Goal: Task Accomplishment & Management: Use online tool/utility

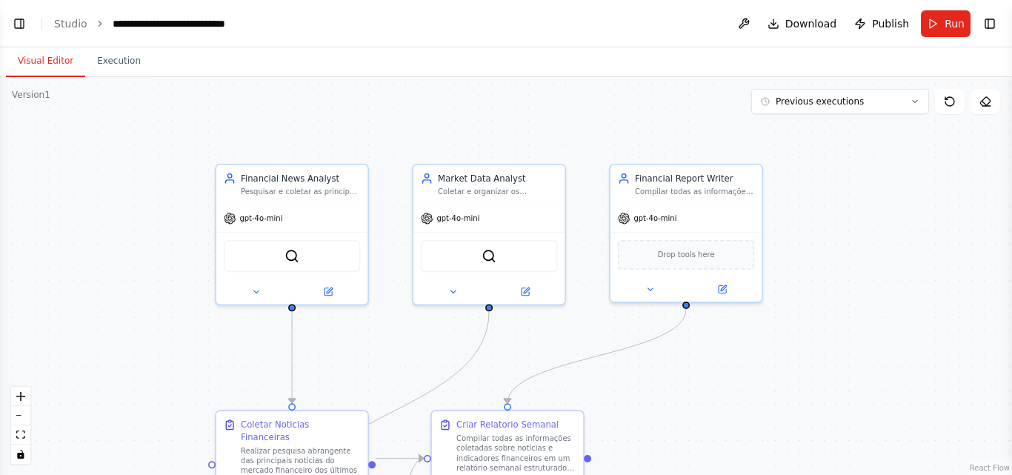
scroll to position [2541, 0]
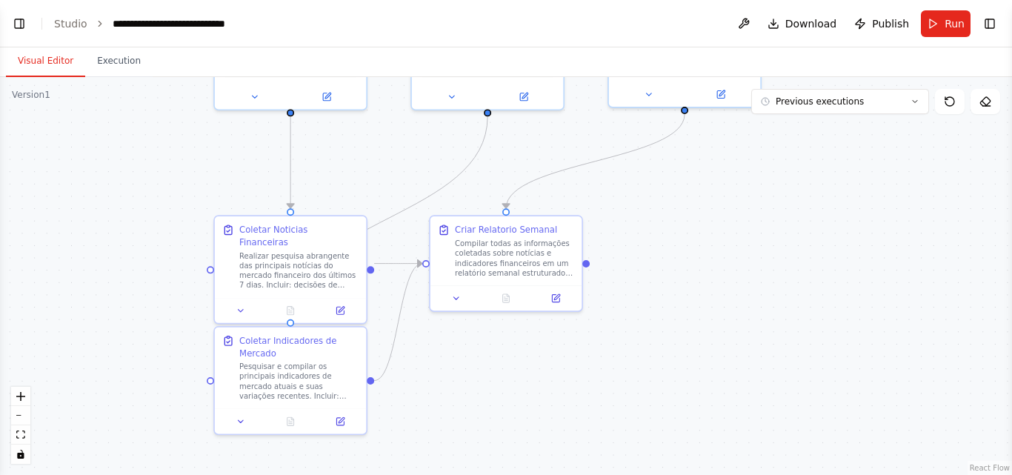
drag, startPoint x: 826, startPoint y: 265, endPoint x: 824, endPoint y: 68, distance: 197.0
click at [824, 68] on div "Visual Editor Execution Version 1 Previous executions Show Tools Hide Agents Fi…" at bounding box center [506, 260] width 1012 height 427
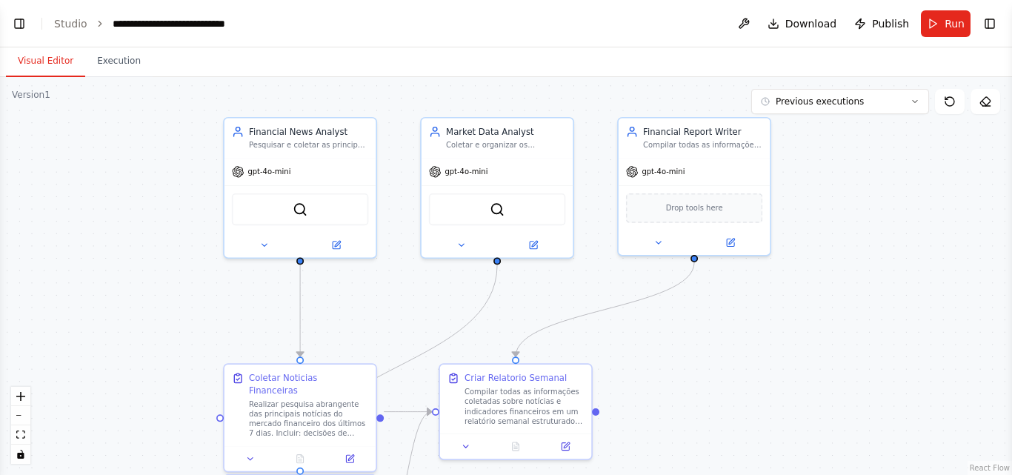
drag, startPoint x: 752, startPoint y: 216, endPoint x: 762, endPoint y: 366, distance: 150.0
click at [762, 366] on div ".deletable-edge-delete-btn { width: 20px; height: 20px; border: 0px solid #ffff…" at bounding box center [506, 276] width 1012 height 398
click at [821, 10] on button "Download" at bounding box center [801, 23] width 81 height 27
click at [898, 21] on span "Publish" at bounding box center [890, 23] width 37 height 15
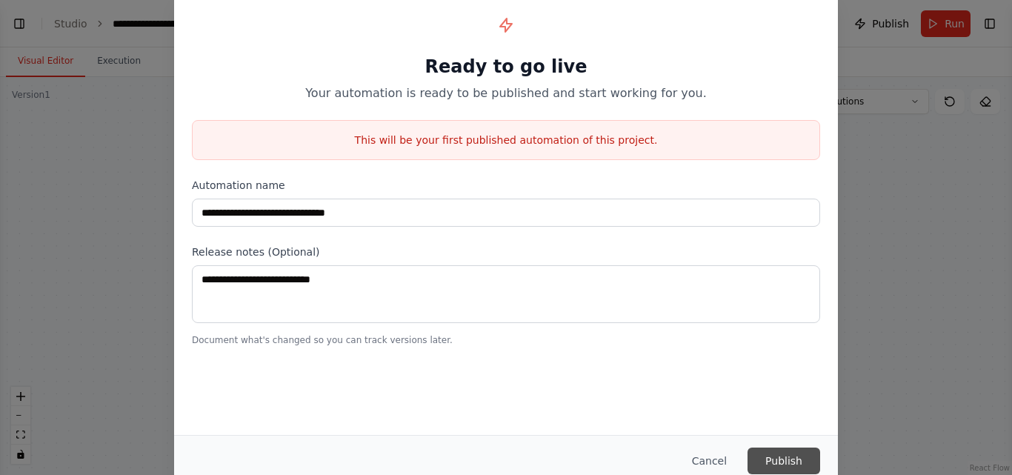
click at [784, 461] on button "Publish" at bounding box center [783, 460] width 73 height 27
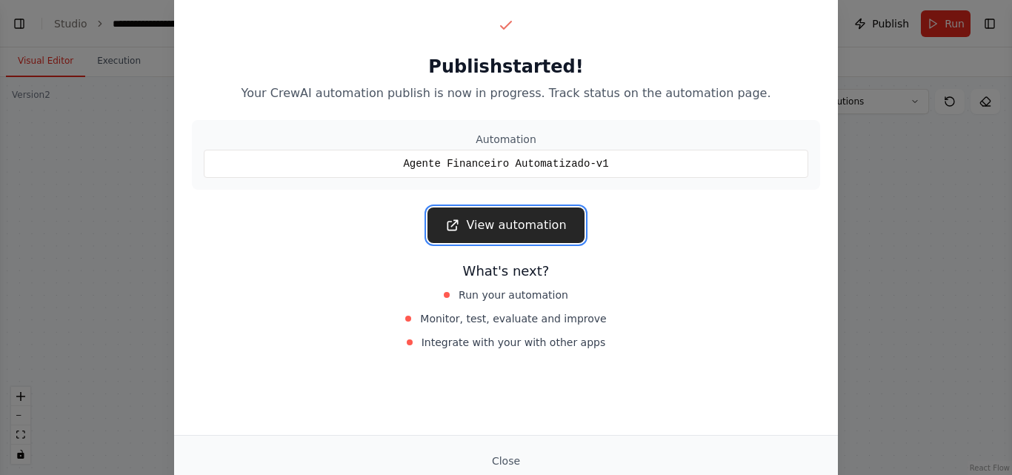
click at [560, 229] on link "View automation" at bounding box center [505, 225] width 156 height 36
click at [508, 448] on button "Close" at bounding box center [506, 460] width 52 height 27
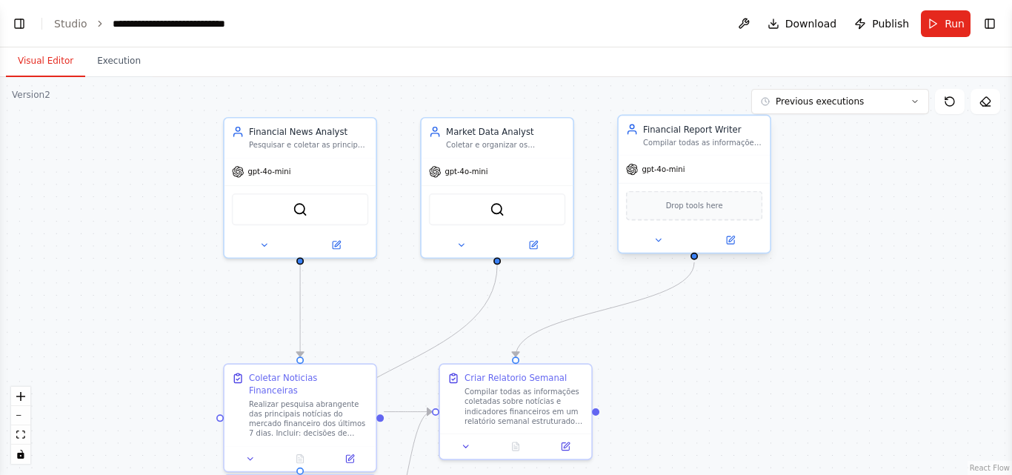
click at [685, 217] on div "Drop tools here" at bounding box center [694, 206] width 137 height 30
click at [128, 69] on button "Execution" at bounding box center [118, 61] width 67 height 31
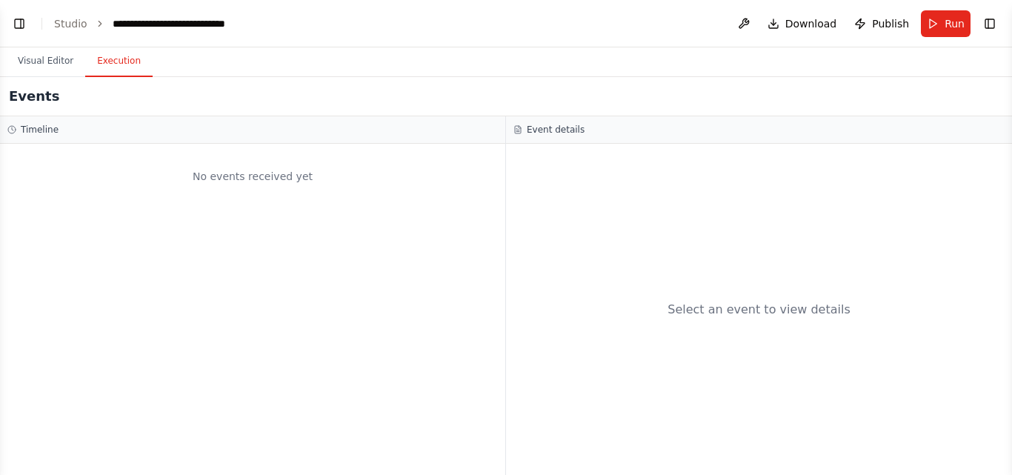
click at [267, 170] on div "No events received yet" at bounding box center [252, 176] width 490 height 50
click at [755, 31] on button at bounding box center [744, 23] width 24 height 27
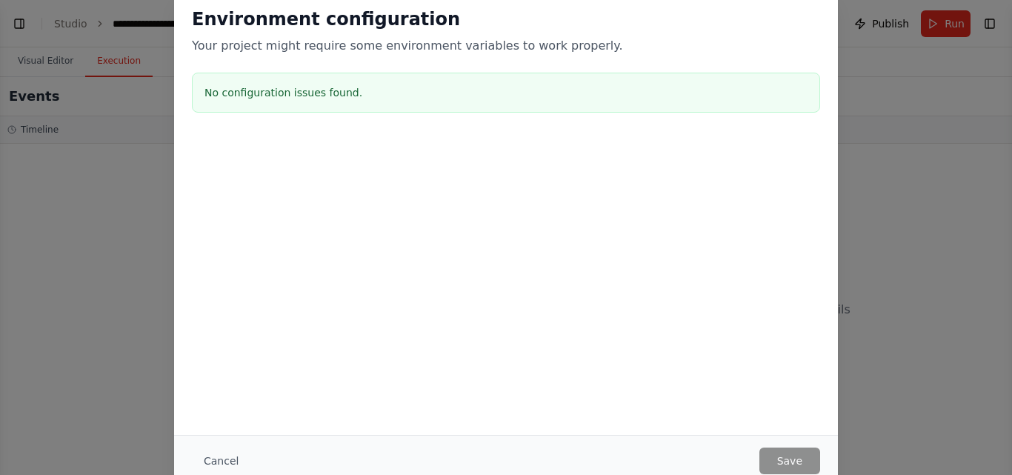
click at [1, 71] on div "Environment configuration Your project might require some environment variables…" at bounding box center [506, 237] width 1012 height 475
click at [929, 78] on div "Environment configuration Your project might require some environment variables…" at bounding box center [506, 237] width 1012 height 475
click at [210, 464] on button "Cancel" at bounding box center [221, 460] width 59 height 27
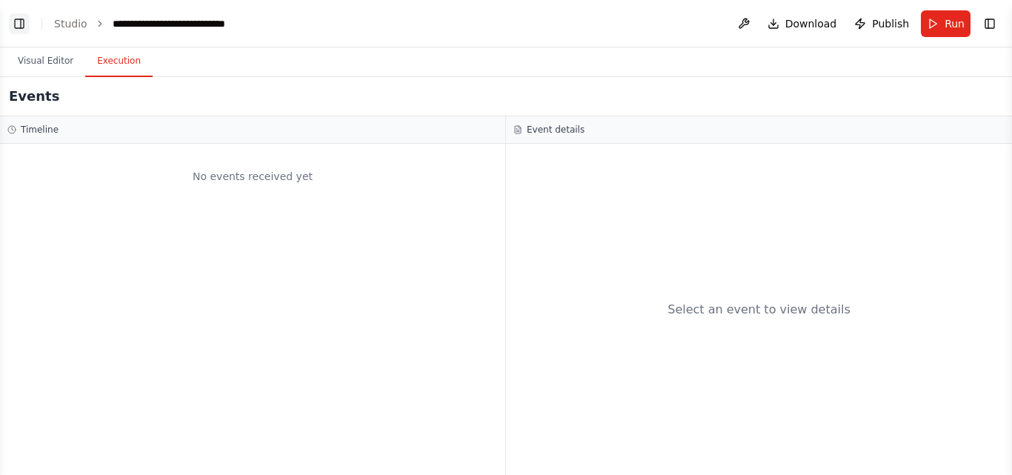
click at [28, 22] on button "Toggle Left Sidebar" at bounding box center [19, 23] width 21 height 21
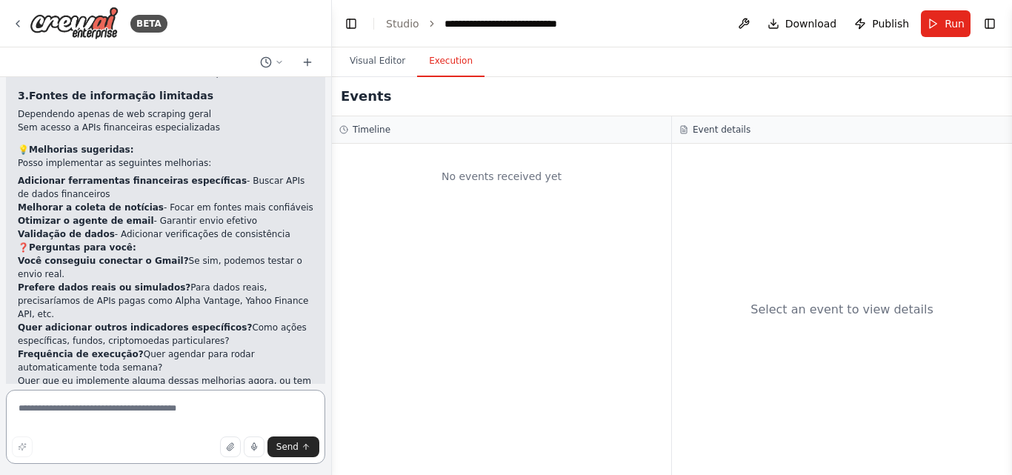
click at [93, 430] on textarea at bounding box center [165, 427] width 319 height 74
type textarea "**********"
click at [301, 442] on icon "submit" at bounding box center [305, 446] width 9 height 9
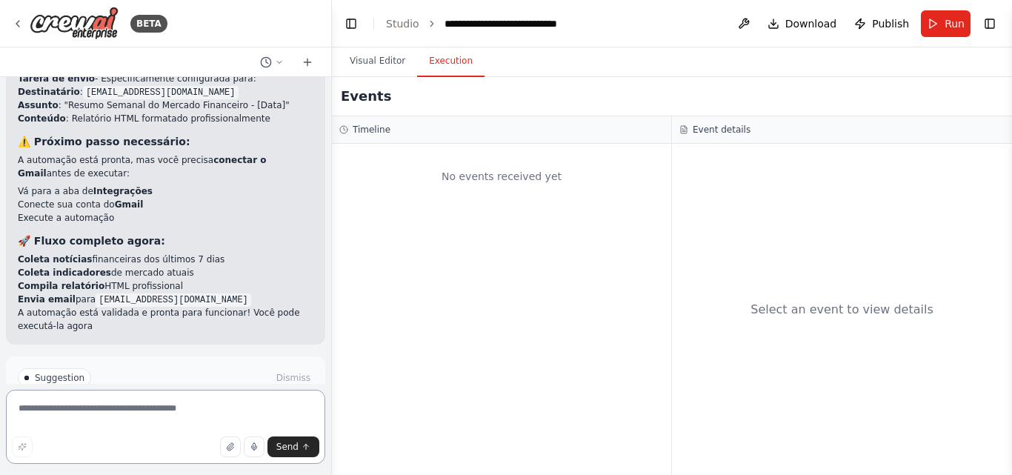
scroll to position [3578, 0]
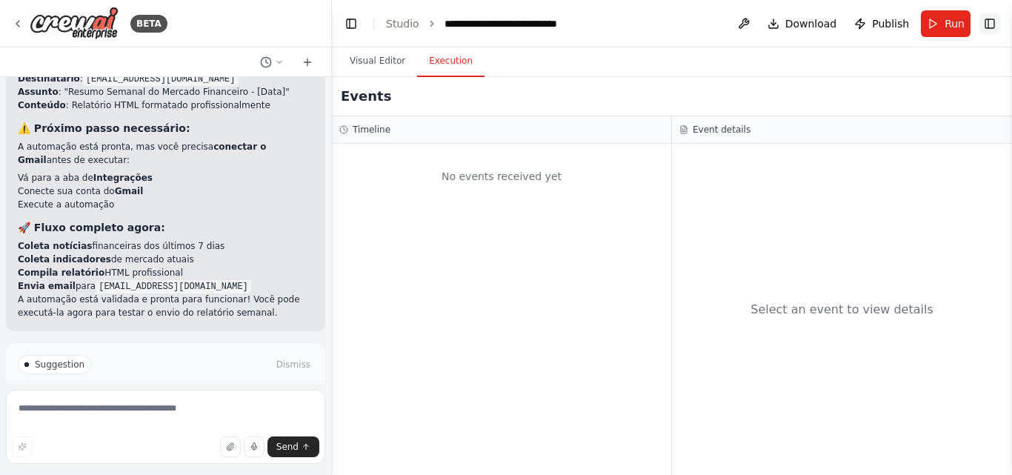
click at [995, 21] on button "Toggle Right Sidebar" at bounding box center [989, 23] width 21 height 21
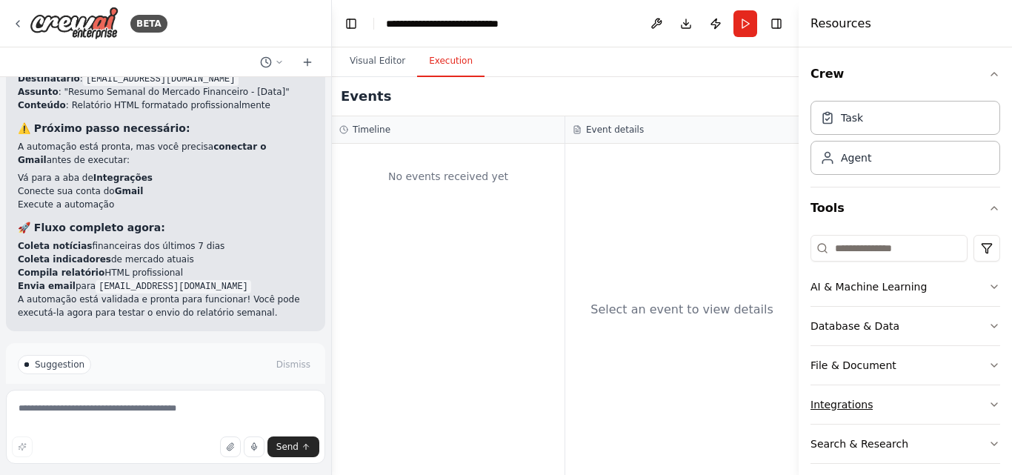
scroll to position [52, 0]
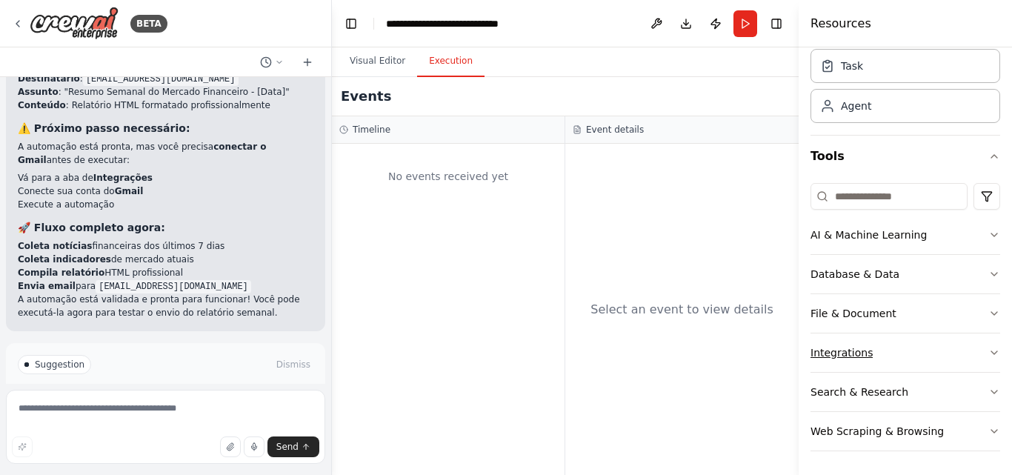
click at [884, 348] on button "Integrations" at bounding box center [905, 352] width 190 height 39
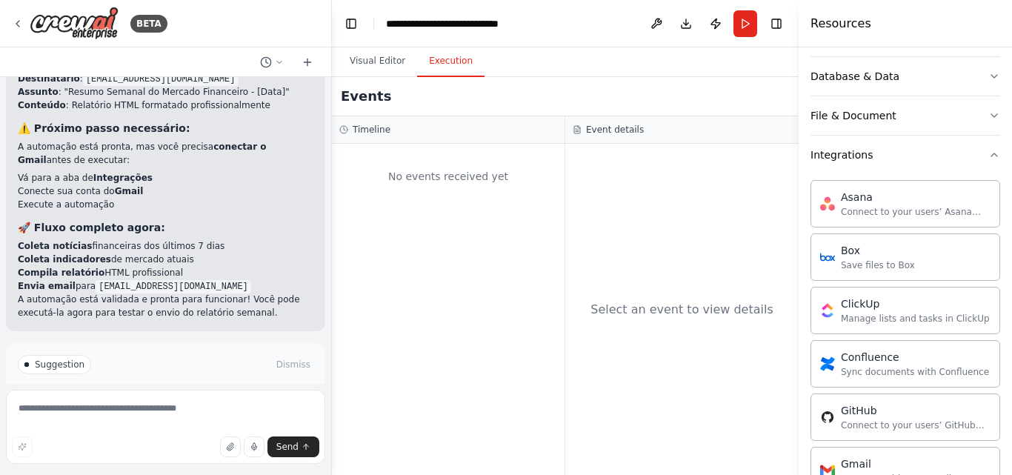
scroll to position [447, 0]
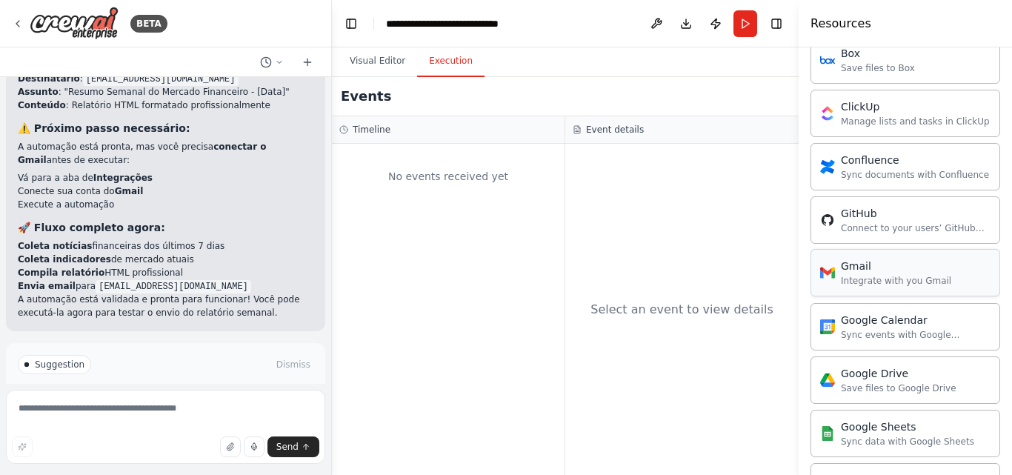
click at [860, 284] on div "Integrate with you Gmail" at bounding box center [896, 281] width 110 height 12
click at [752, 287] on div "Integrate with you Gmail" at bounding box center [756, 284] width 110 height 12
click at [903, 284] on div "Integrate with you Gmail" at bounding box center [896, 281] width 110 height 12
click at [883, 359] on div "Google Drive Save files to Google Drive" at bounding box center [905, 378] width 190 height 47
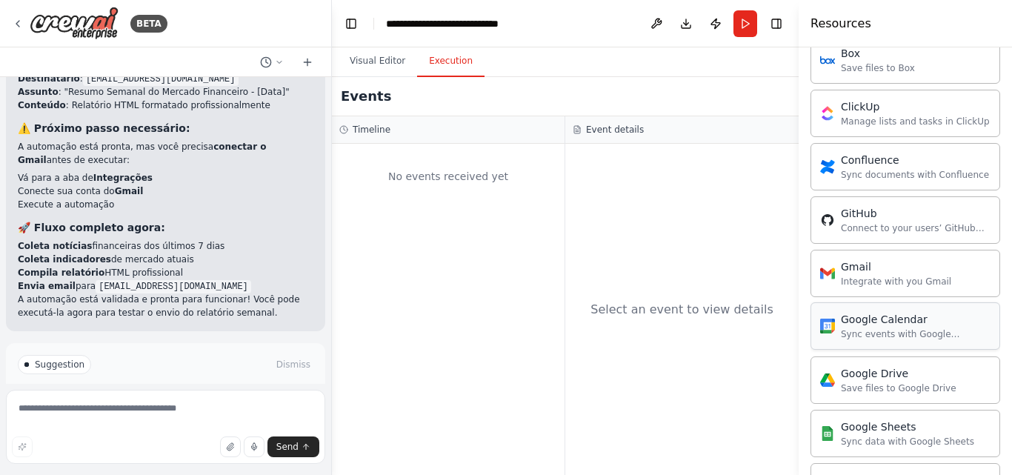
click at [881, 344] on div "Google Calendar Sync events with Google Calendar" at bounding box center [905, 325] width 190 height 47
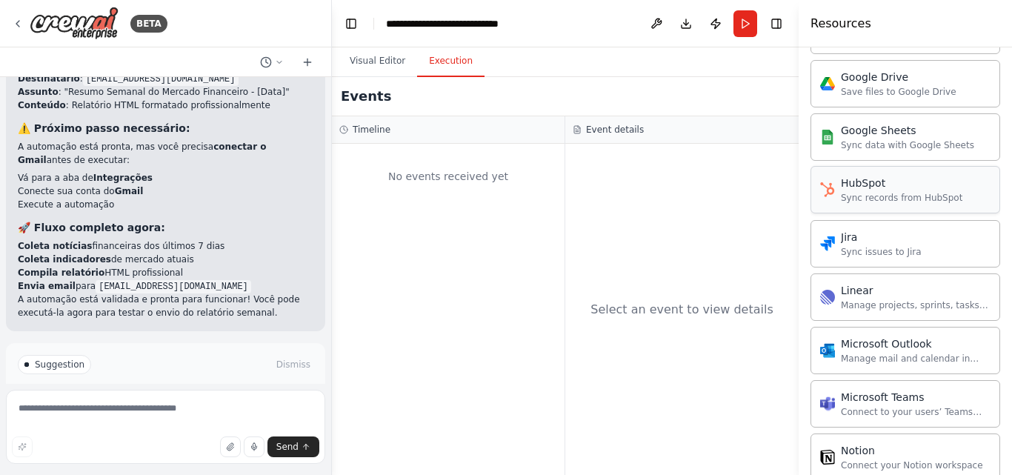
scroll to position [644, 0]
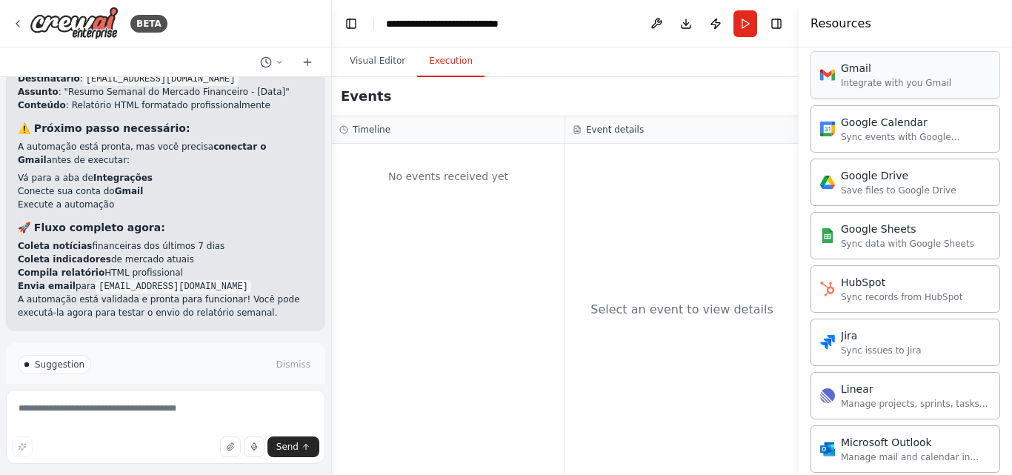
click at [898, 75] on div "Gmail" at bounding box center [896, 68] width 110 height 15
click at [897, 75] on div "Gmail" at bounding box center [896, 68] width 110 height 15
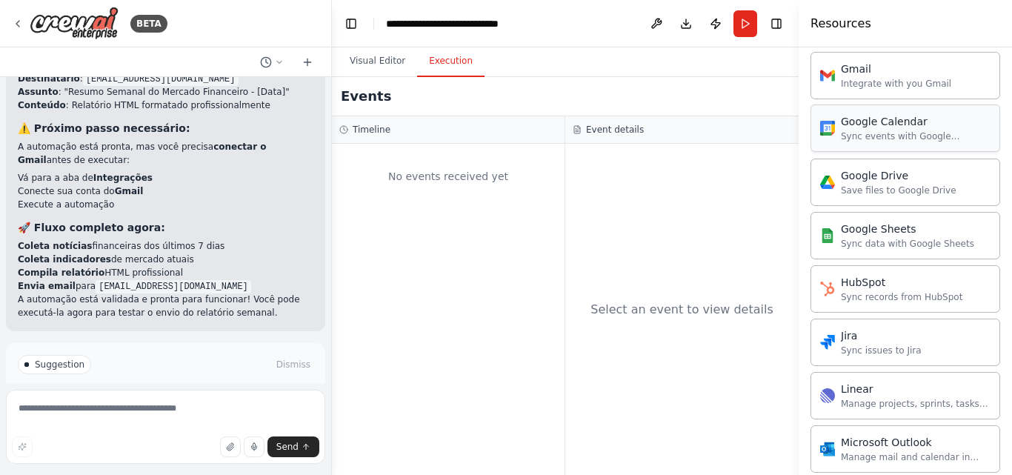
drag, startPoint x: 889, startPoint y: 77, endPoint x: 926, endPoint y: 133, distance: 67.4
click at [926, 134] on div "Sync events with Google Calendar" at bounding box center [916, 136] width 150 height 12
click at [903, 62] on div "Gmail" at bounding box center [896, 68] width 110 height 15
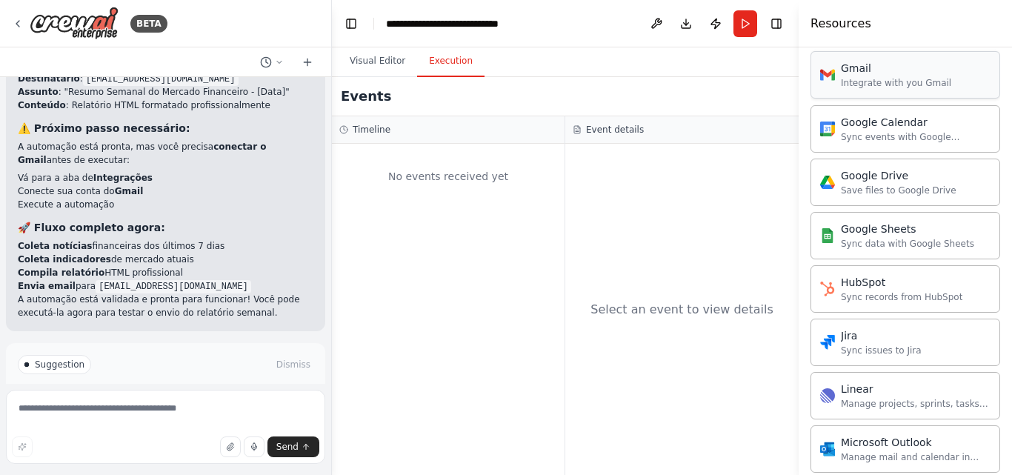
click at [903, 61] on div "Gmail" at bounding box center [896, 68] width 110 height 15
click at [902, 61] on div "Gmail" at bounding box center [896, 68] width 110 height 15
click at [901, 61] on div "Gmail" at bounding box center [896, 68] width 110 height 15
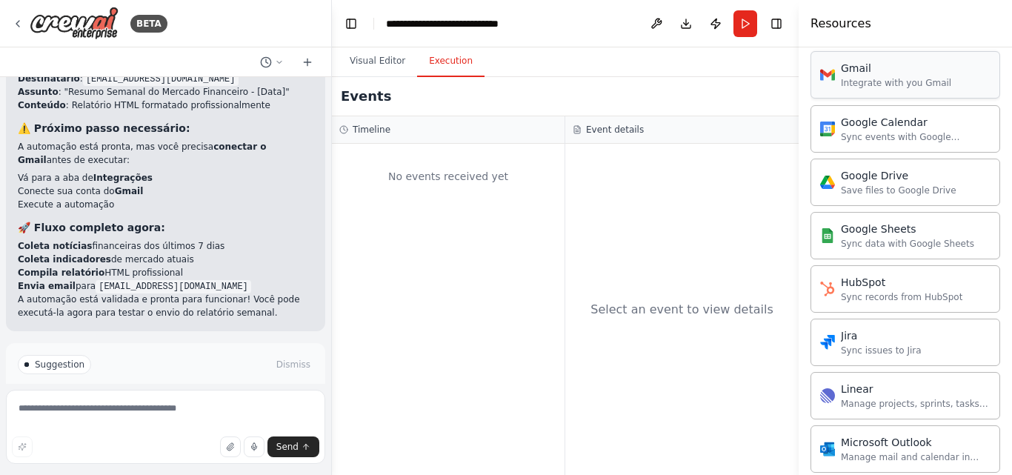
click at [901, 61] on div "Gmail" at bounding box center [896, 68] width 110 height 15
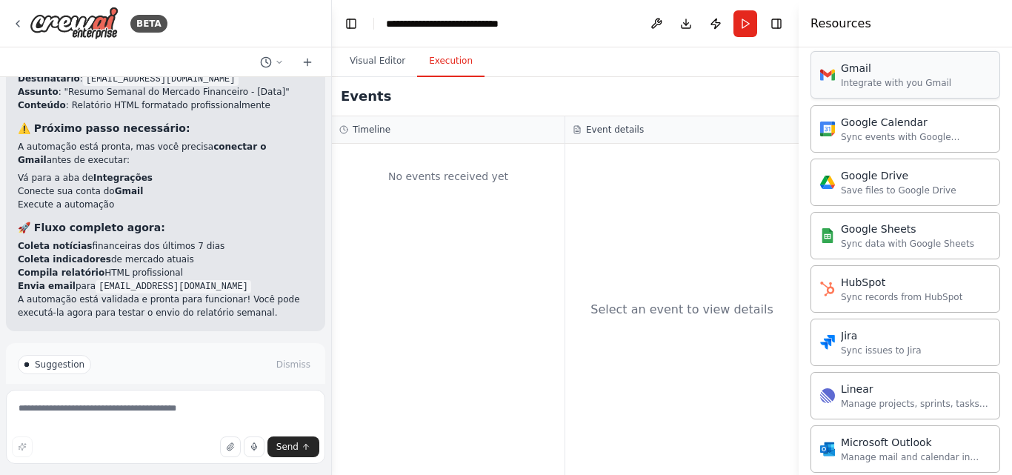
click at [901, 61] on div "Gmail" at bounding box center [896, 68] width 110 height 15
click at [226, 415] on button "Run Automation" at bounding box center [165, 427] width 295 height 24
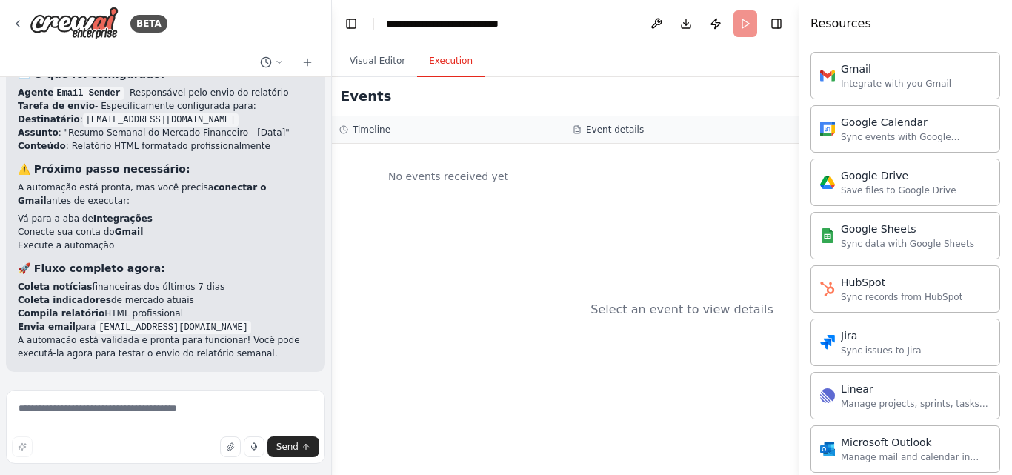
scroll to position [3458, 0]
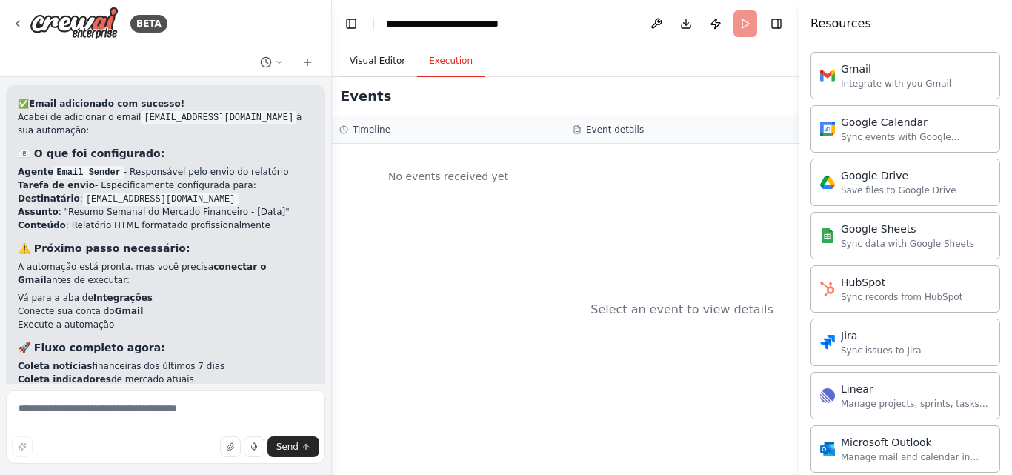
click at [375, 58] on button "Visual Editor" at bounding box center [377, 61] width 79 height 31
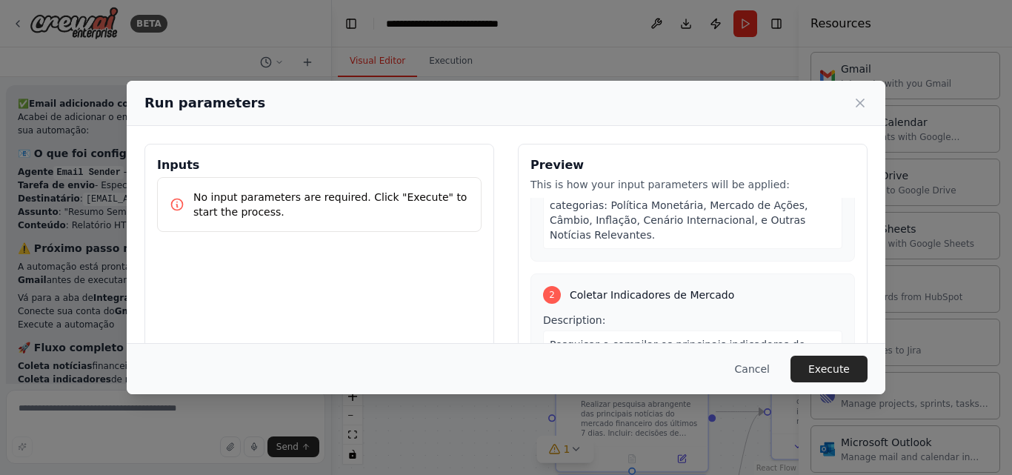
scroll to position [790, 0]
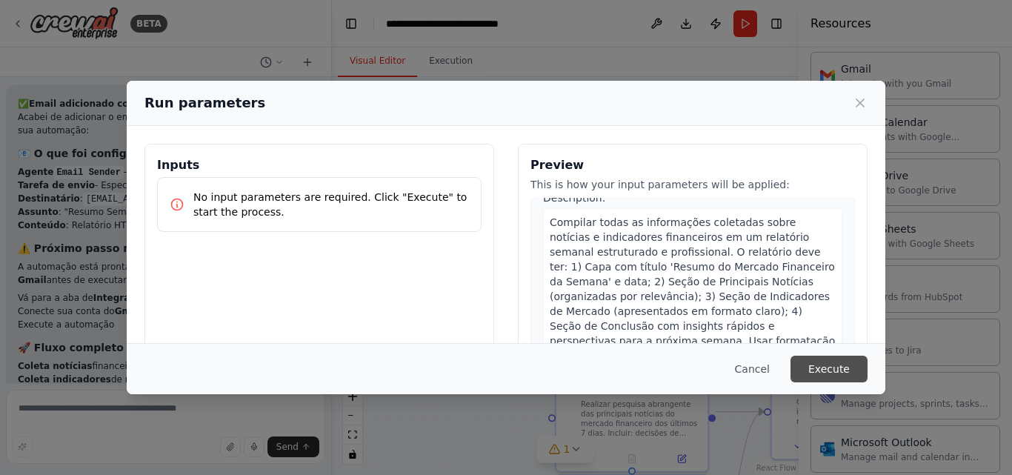
click at [814, 364] on button "Execute" at bounding box center [828, 368] width 77 height 27
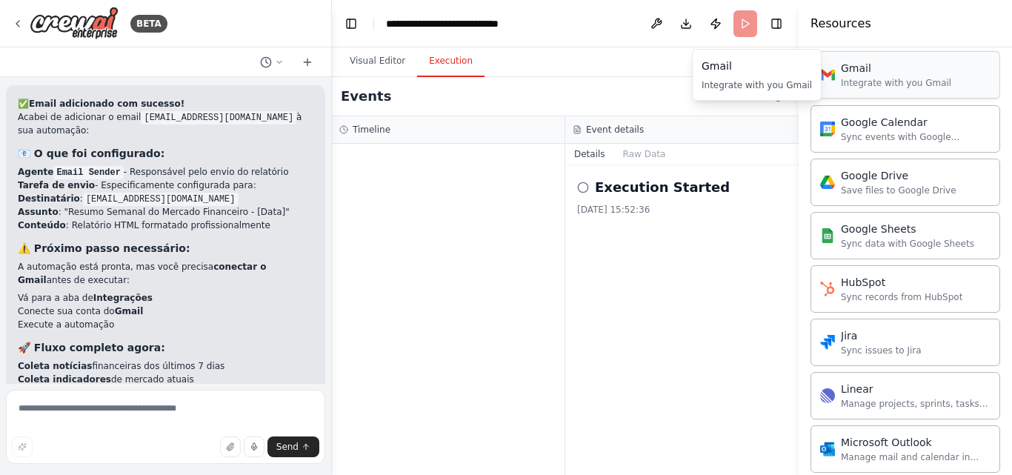
click at [843, 97] on div "Gmail Integrate with you Gmail" at bounding box center [905, 74] width 190 height 47
click at [384, 58] on button "Visual Editor" at bounding box center [377, 61] width 79 height 31
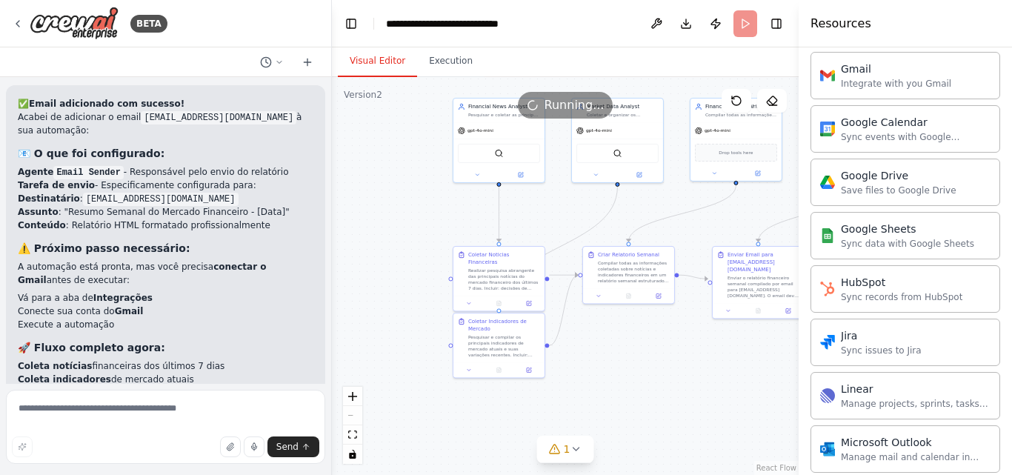
drag, startPoint x: 488, startPoint y: 247, endPoint x: 352, endPoint y: 124, distance: 183.0
click at [352, 124] on div ".deletable-edge-delete-btn { width: 20px; height: 20px; border: 0px solid #ffff…" at bounding box center [565, 276] width 467 height 398
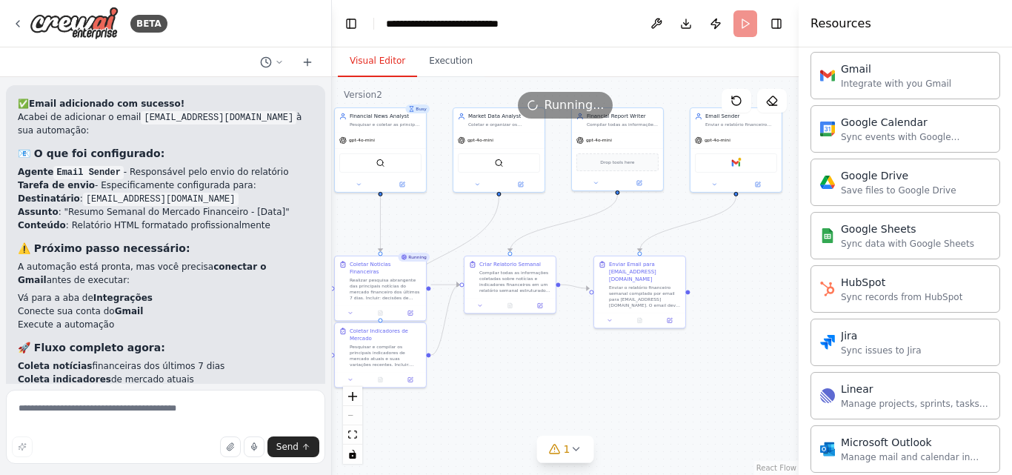
drag, startPoint x: 703, startPoint y: 358, endPoint x: 597, endPoint y: 378, distance: 107.8
click at [597, 378] on div ".deletable-edge-delete-btn { width: 20px; height: 20px; border: 0px solid #ffff…" at bounding box center [565, 276] width 467 height 398
click at [730, 162] on div "Gmail" at bounding box center [736, 161] width 82 height 19
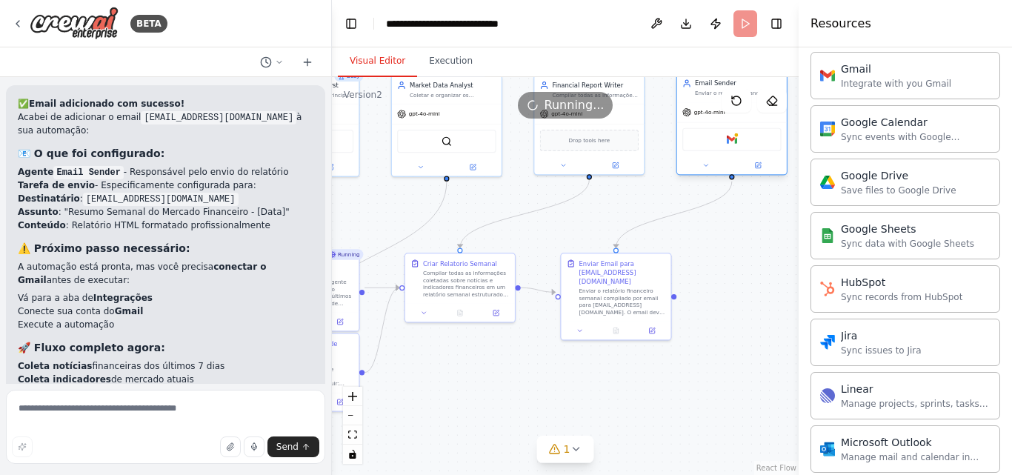
click at [760, 172] on div at bounding box center [732, 165] width 110 height 18
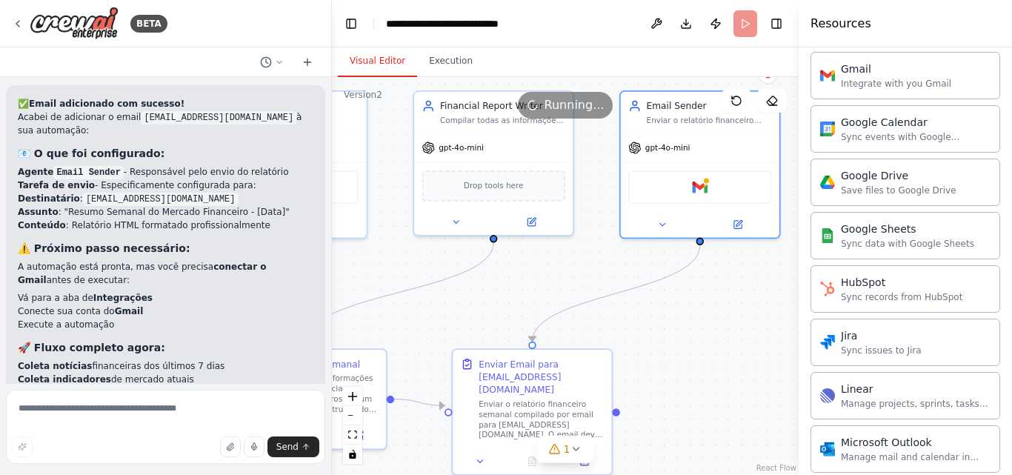
drag, startPoint x: 754, startPoint y: 247, endPoint x: 732, endPoint y: 335, distance: 91.6
click at [732, 335] on div ".deletable-edge-delete-btn { width: 20px; height: 20px; border: 0px solid #ffff…" at bounding box center [565, 276] width 467 height 398
click at [738, 222] on icon at bounding box center [738, 221] width 6 height 6
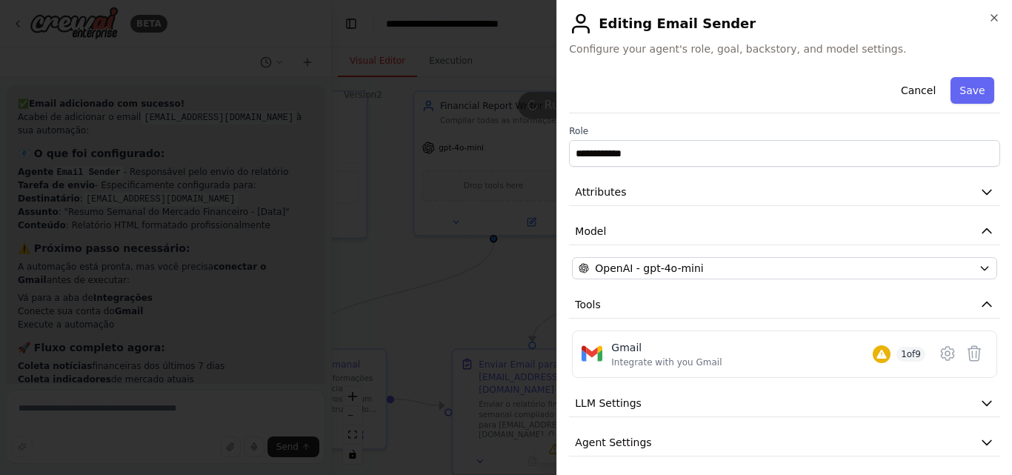
scroll to position [44, 0]
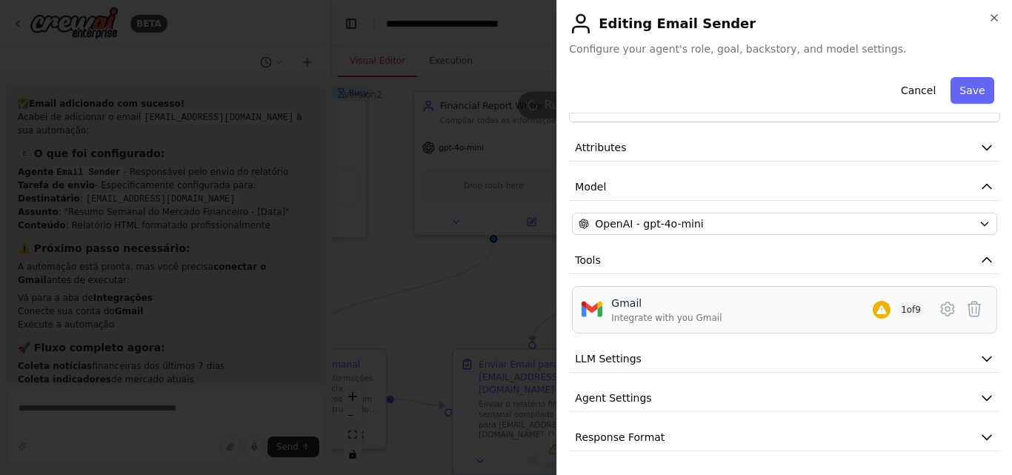
click at [715, 294] on div "Gmail Integrate with you Gmail 1 of 9" at bounding box center [784, 309] width 425 height 47
click at [938, 313] on icon at bounding box center [947, 309] width 18 height 18
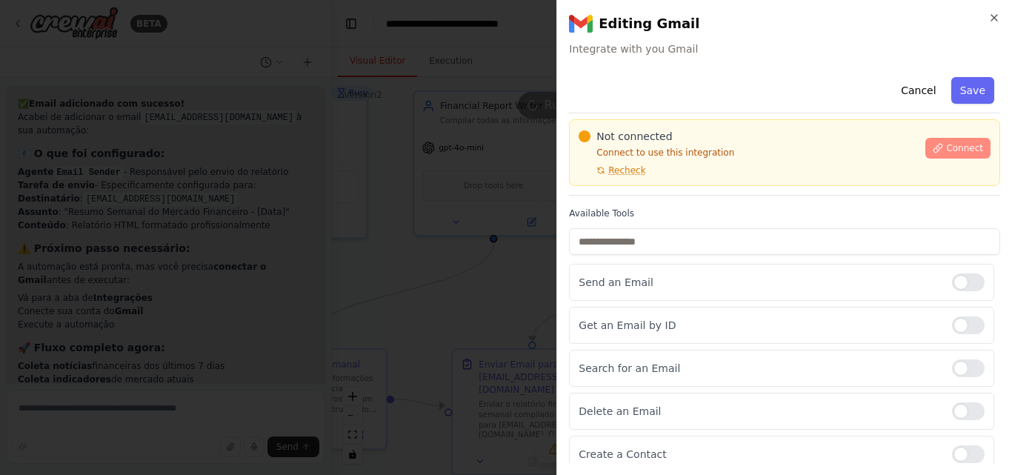
click at [937, 148] on button "Connect" at bounding box center [957, 148] width 65 height 21
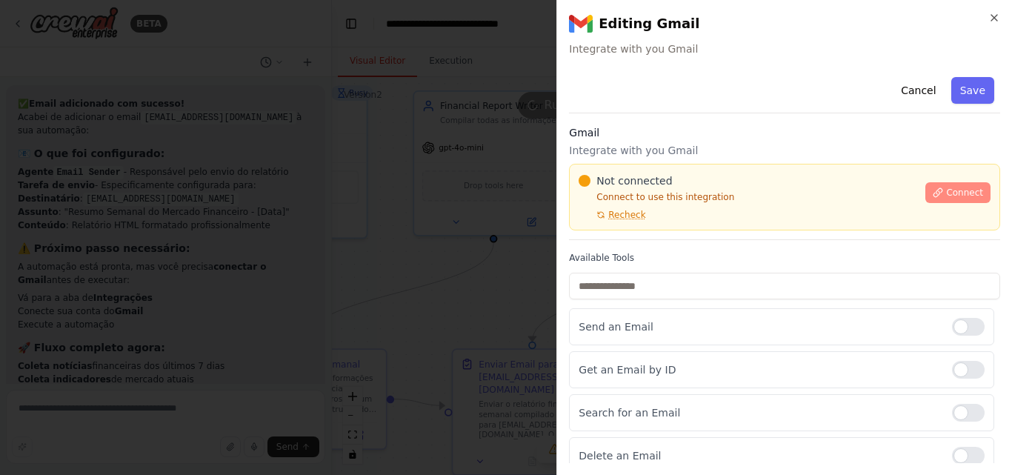
click at [932, 195] on icon at bounding box center [937, 192] width 10 height 10
click at [616, 210] on span "Recheck" at bounding box center [626, 215] width 37 height 12
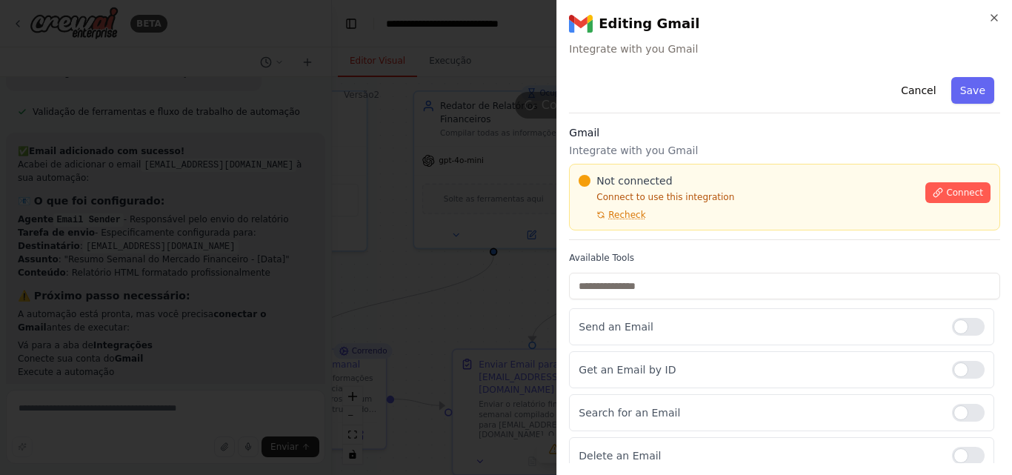
scroll to position [3493, 0]
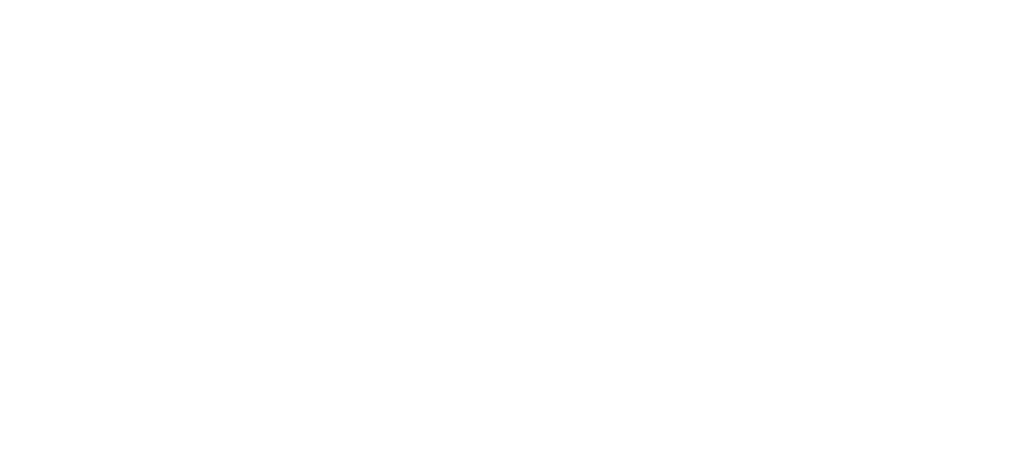
click at [665, 0] on html "Texto original Avalie a tradução O feedback vai ser usado para ajudar a melhora…" at bounding box center [506, 0] width 1012 height 0
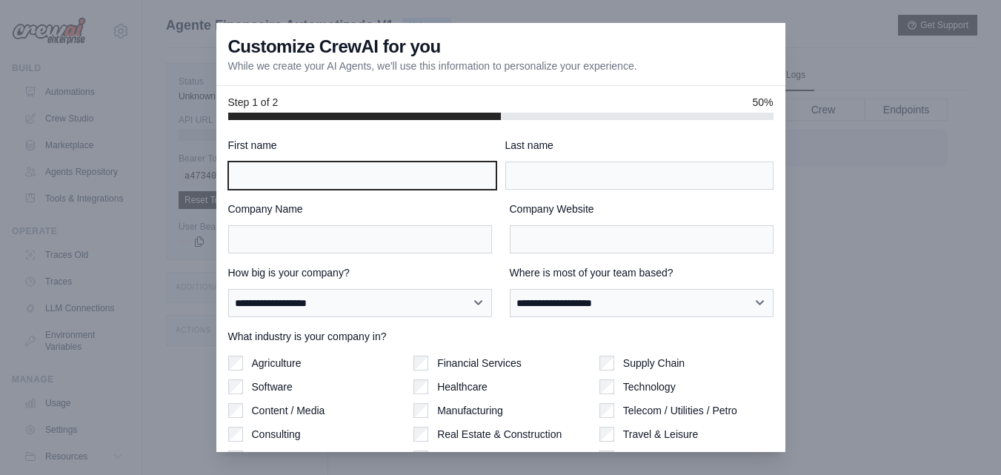
drag, startPoint x: 0, startPoint y: 0, endPoint x: 348, endPoint y: 165, distance: 385.3
click at [348, 165] on input "First name" at bounding box center [362, 175] width 268 height 28
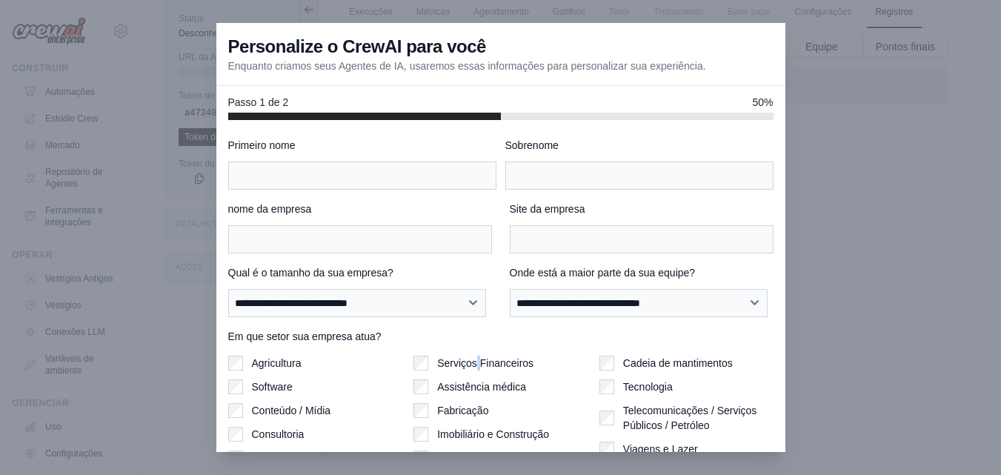
click at [474, 357] on font "Serviços Financeiros" at bounding box center [485, 363] width 96 height 12
click at [331, 167] on input "Primeiro nome" at bounding box center [362, 175] width 268 height 28
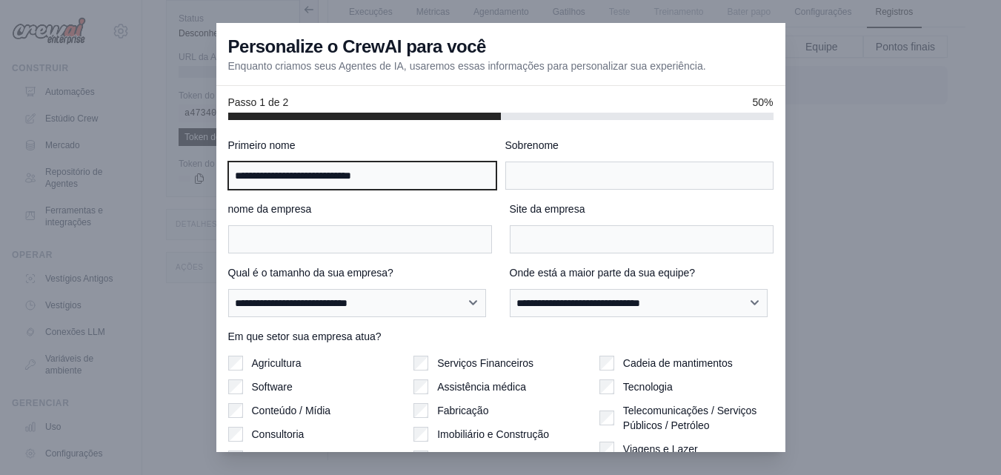
scroll to position [93, 0]
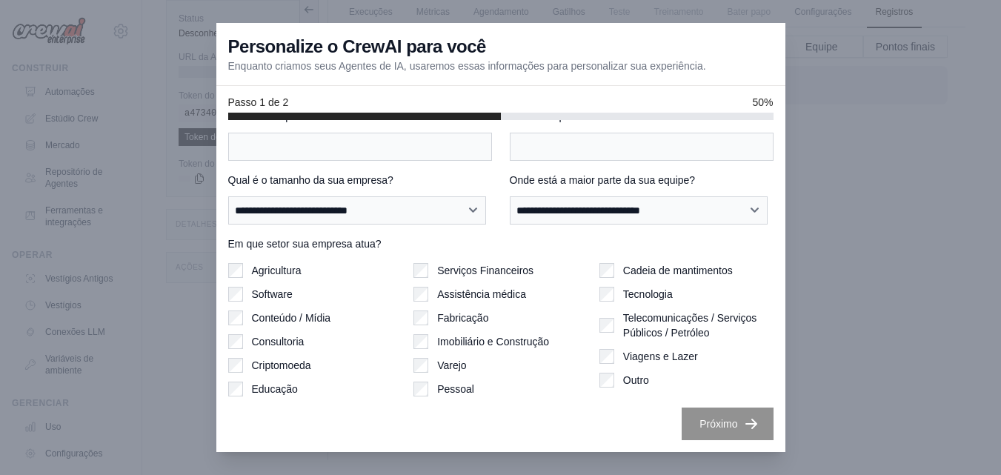
type input "**********"
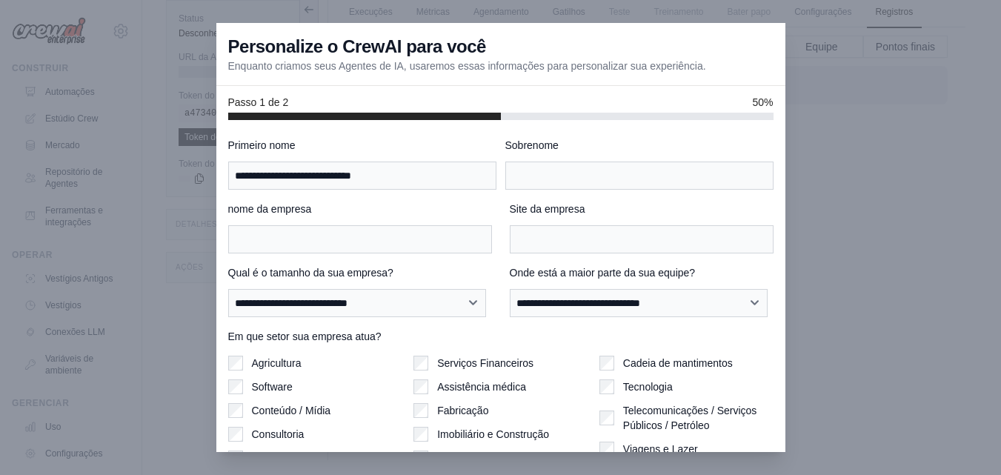
scroll to position [0, 0]
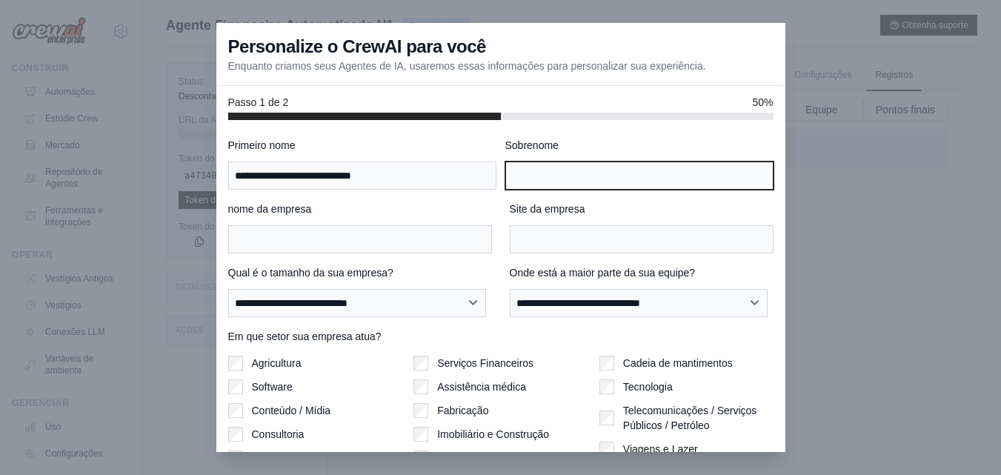
click at [556, 172] on input "Sobrenome" at bounding box center [639, 175] width 268 height 28
click at [837, 85] on div at bounding box center [500, 237] width 1001 height 475
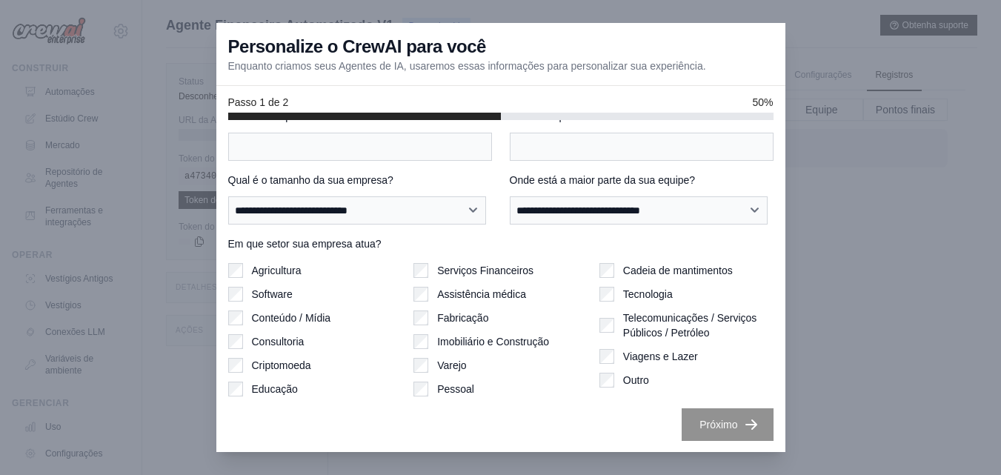
scroll to position [63, 0]
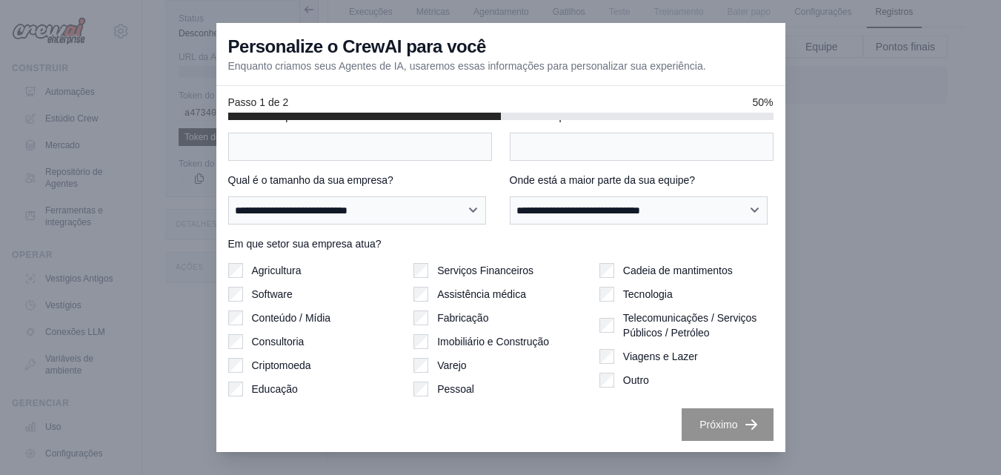
click at [902, 345] on div at bounding box center [500, 237] width 1001 height 475
click at [901, 344] on div at bounding box center [500, 237] width 1001 height 475
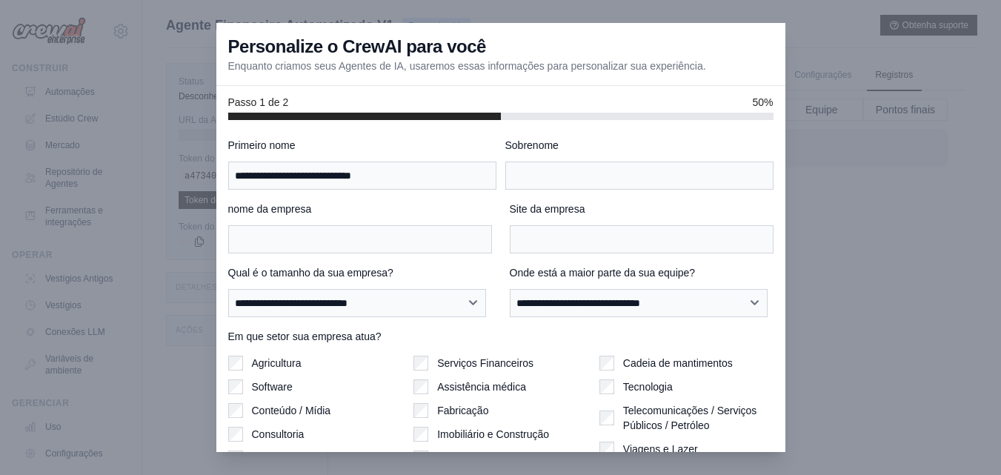
click at [136, 106] on div at bounding box center [500, 237] width 1001 height 475
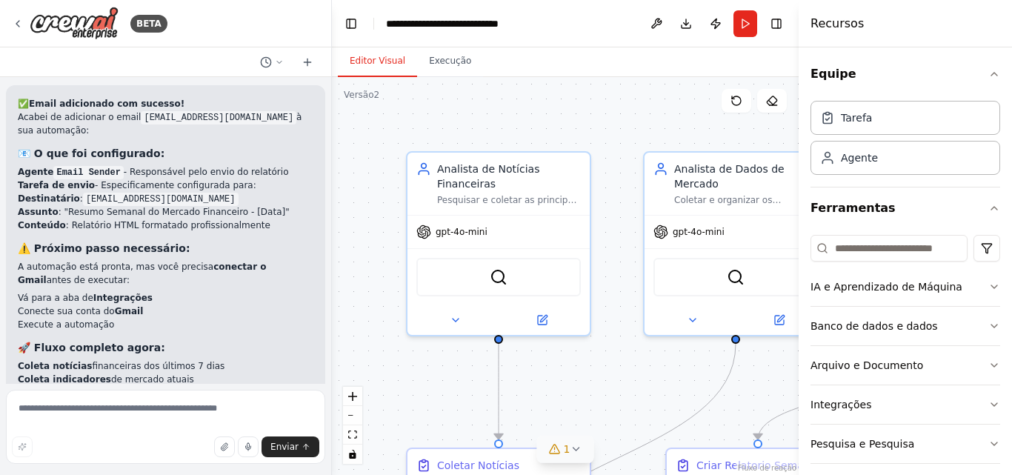
click at [557, 451] on icon at bounding box center [555, 449] width 12 height 12
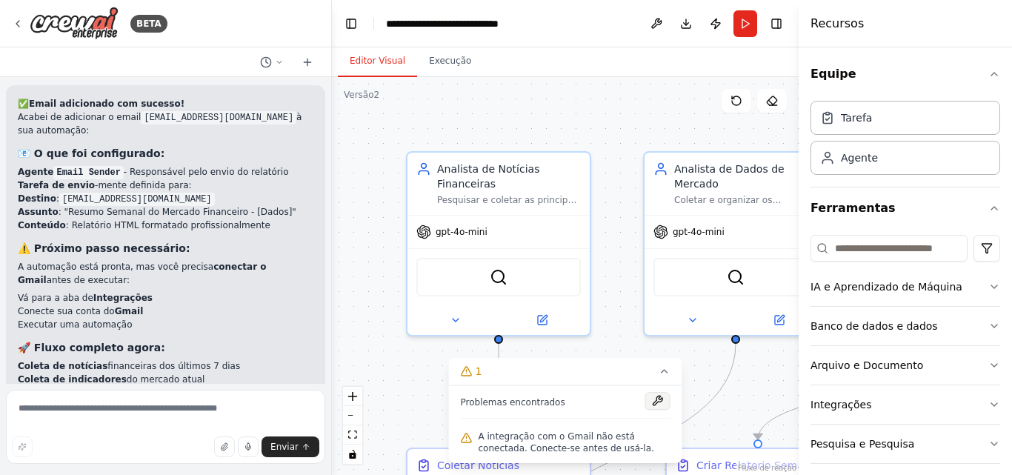
click at [653, 400] on button at bounding box center [657, 401] width 25 height 18
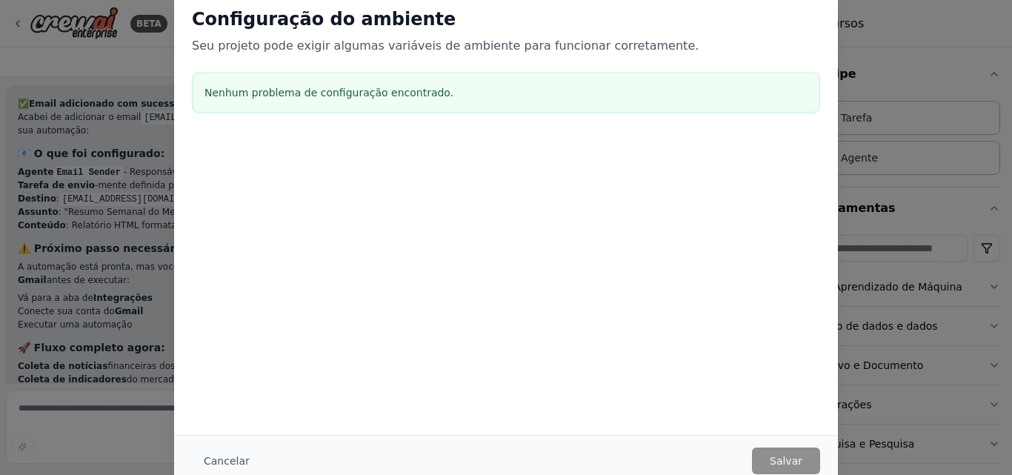
click at [464, 85] on h3 "Nenhum problema de configuração encontrado." at bounding box center [505, 92] width 603 height 15
click at [233, 458] on font "Cancelar" at bounding box center [227, 461] width 46 height 12
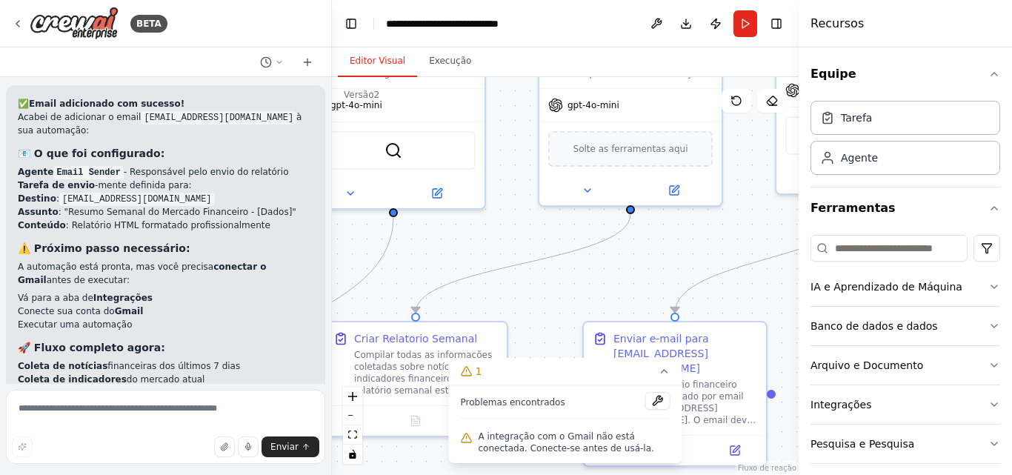
drag, startPoint x: 570, startPoint y: 348, endPoint x: 198, endPoint y: 216, distance: 394.4
click at [201, 218] on div "BETA Você é um agente financeiro automatizado. Sua tarefa é: Levantar as princi…" at bounding box center [506, 237] width 1012 height 475
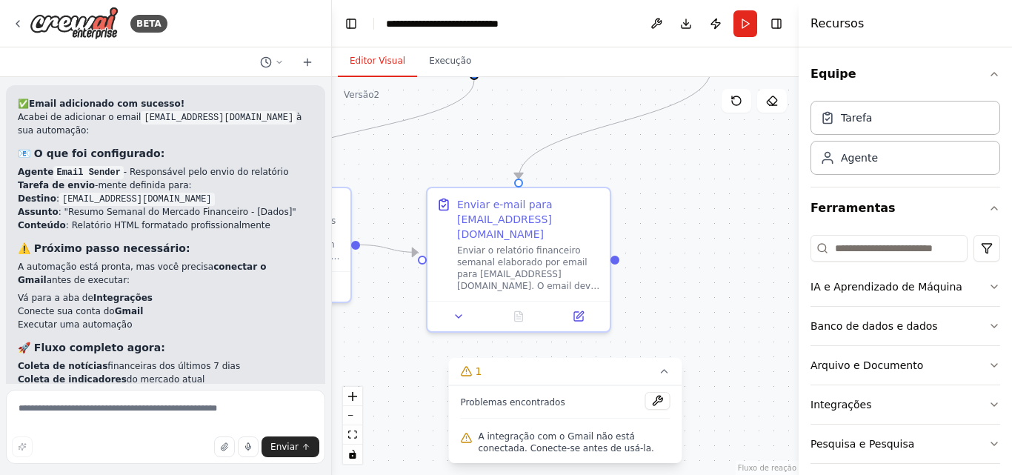
drag, startPoint x: 602, startPoint y: 255, endPoint x: 473, endPoint y: 124, distance: 183.3
click at [473, 124] on div ".deletable-edge-delete-btn { width: 20px; height: 20px; border: 0px solid #ffff…" at bounding box center [565, 276] width 467 height 398
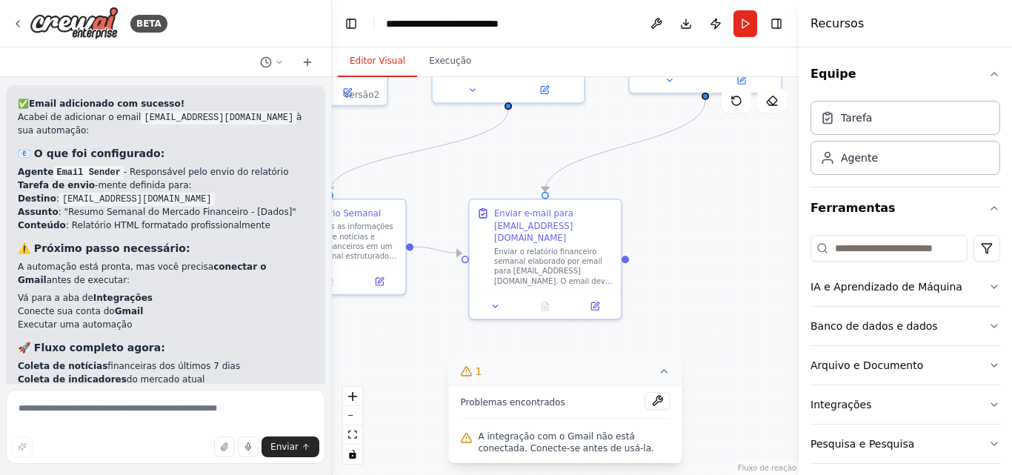
click at [669, 371] on icon at bounding box center [664, 371] width 12 height 12
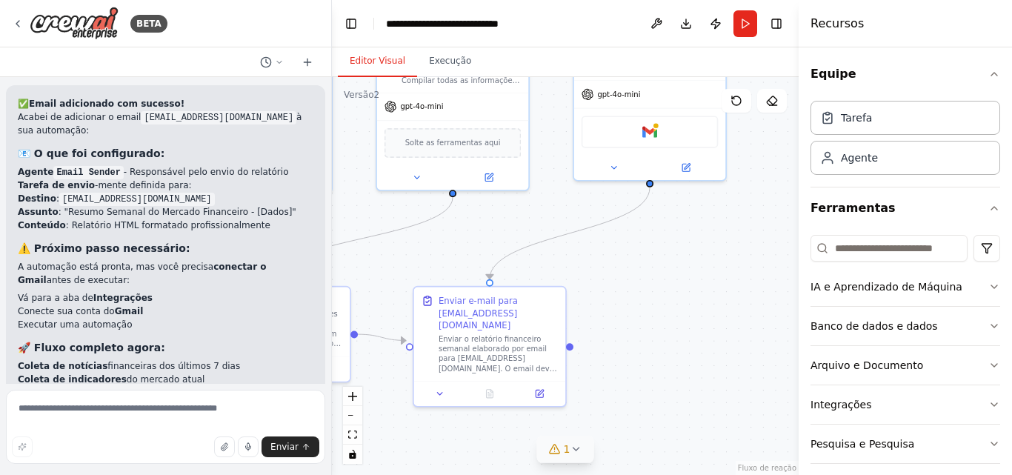
drag, startPoint x: 693, startPoint y: 311, endPoint x: 648, endPoint y: 392, distance: 92.5
click at [648, 392] on div ".deletable-edge-delete-btn { width: 20px; height: 20px; border: 0px solid #ffff…" at bounding box center [565, 276] width 467 height 398
click at [647, 137] on div "Gmail" at bounding box center [649, 129] width 137 height 32
click at [653, 138] on div "Gmail" at bounding box center [649, 129] width 137 height 32
click at [687, 173] on div at bounding box center [649, 165] width 151 height 24
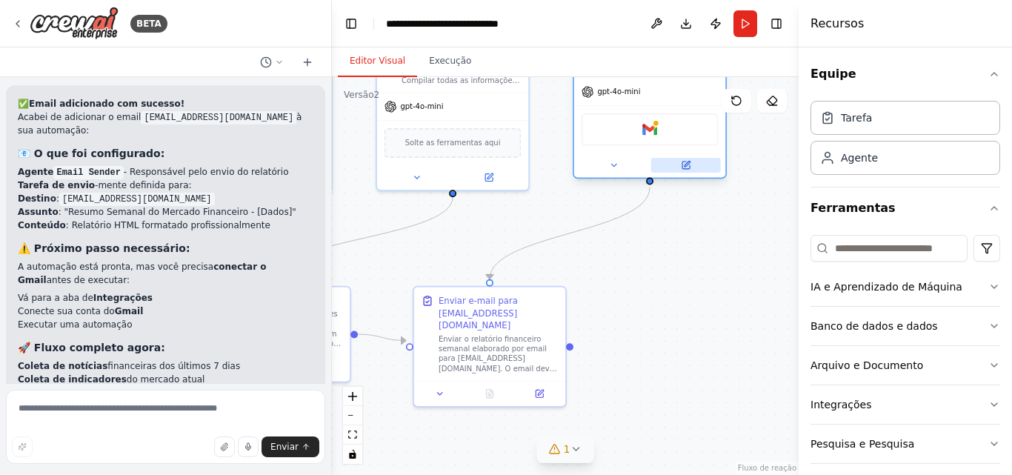
click at [689, 167] on icon at bounding box center [685, 164] width 7 height 7
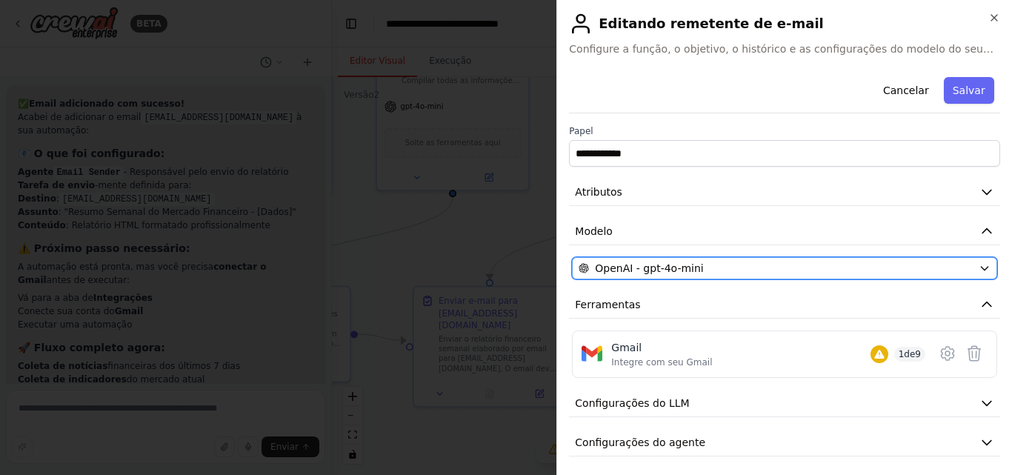
click at [759, 260] on button "OpenAI - gpt-4o-mini" at bounding box center [784, 268] width 425 height 22
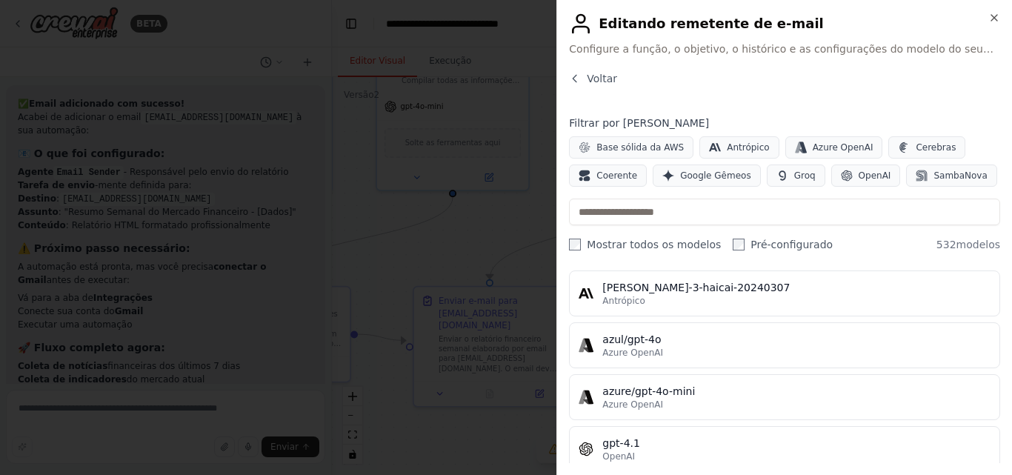
scroll to position [296, 0]
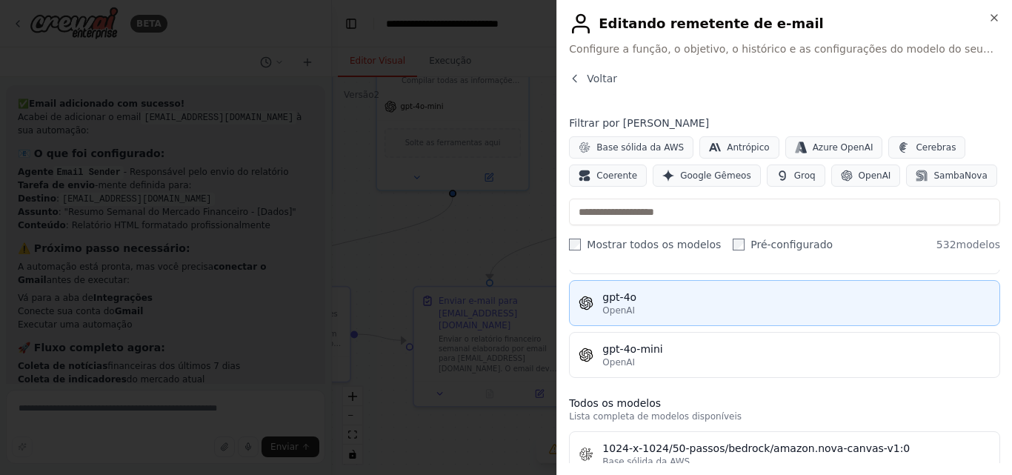
click at [684, 312] on div "OpenAI" at bounding box center [796, 310] width 388 height 12
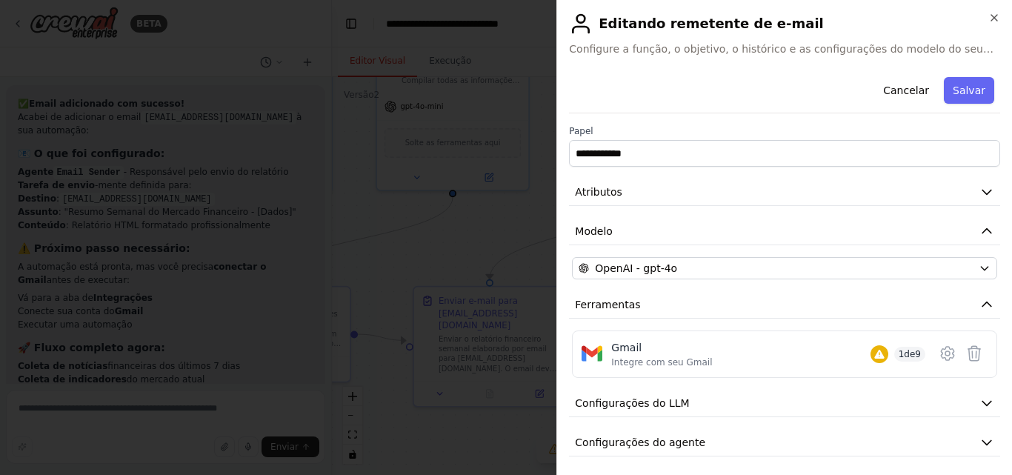
scroll to position [44, 0]
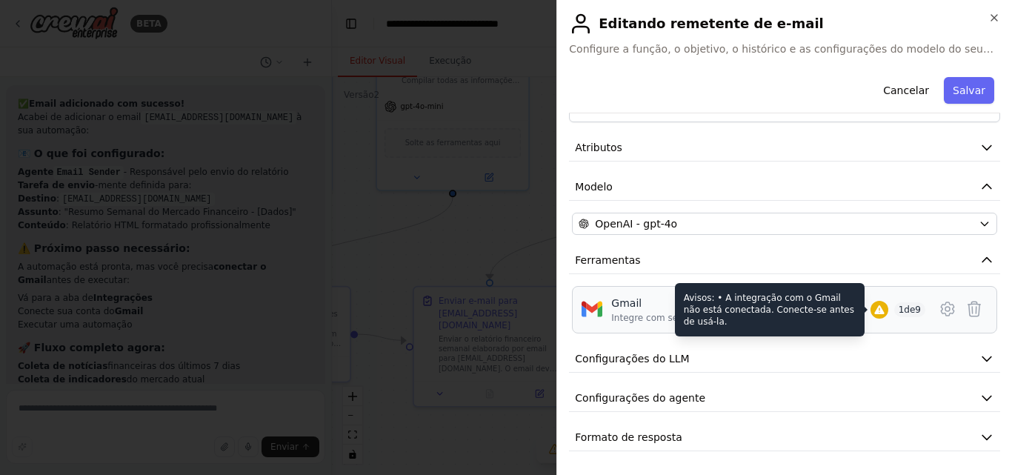
click at [874, 312] on icon at bounding box center [879, 309] width 10 height 9
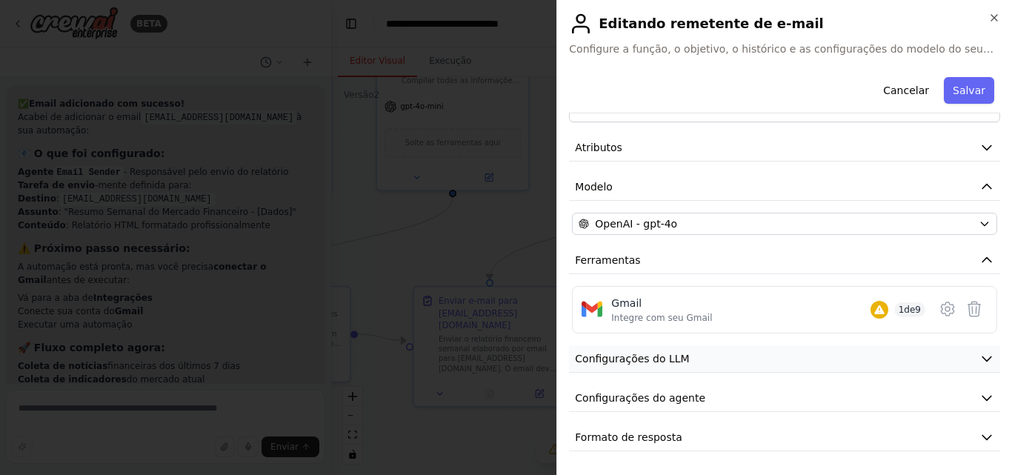
click at [827, 349] on button "Configurações do LLM" at bounding box center [784, 358] width 431 height 27
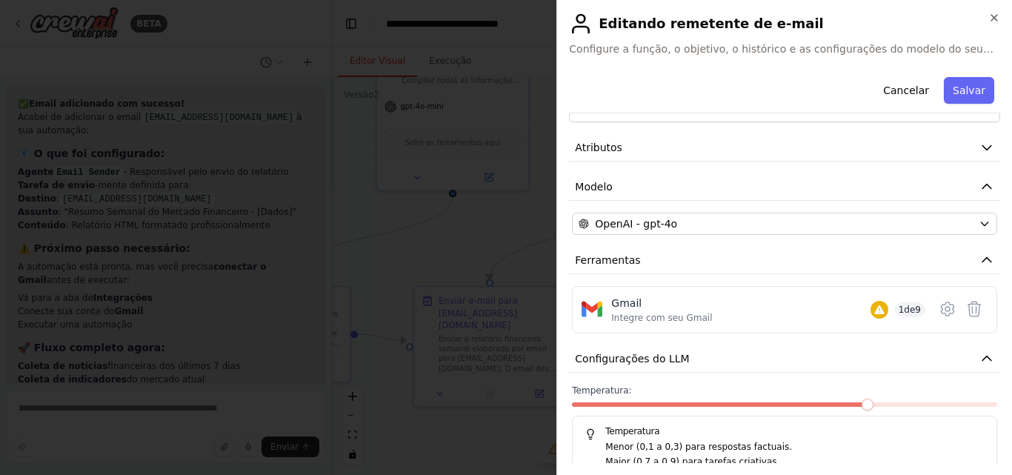
scroll to position [150, 0]
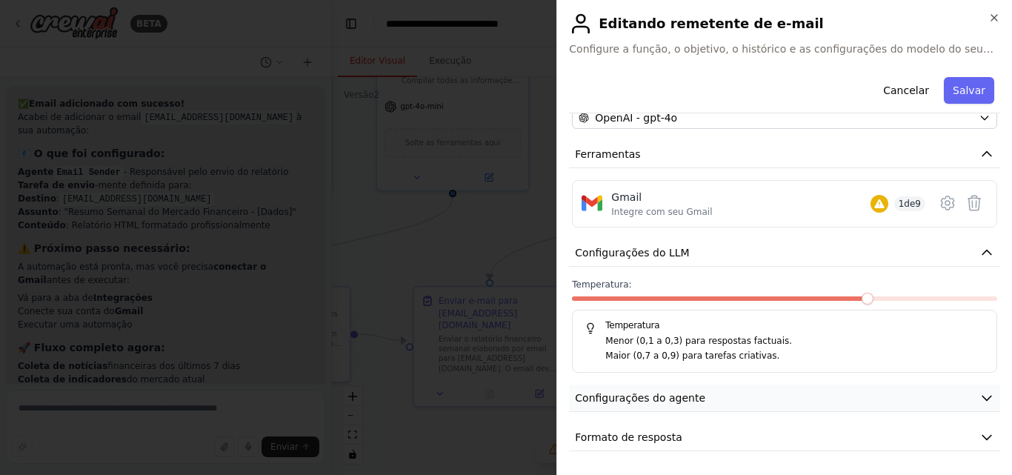
click at [766, 390] on button "Configurações do agente" at bounding box center [784, 397] width 431 height 27
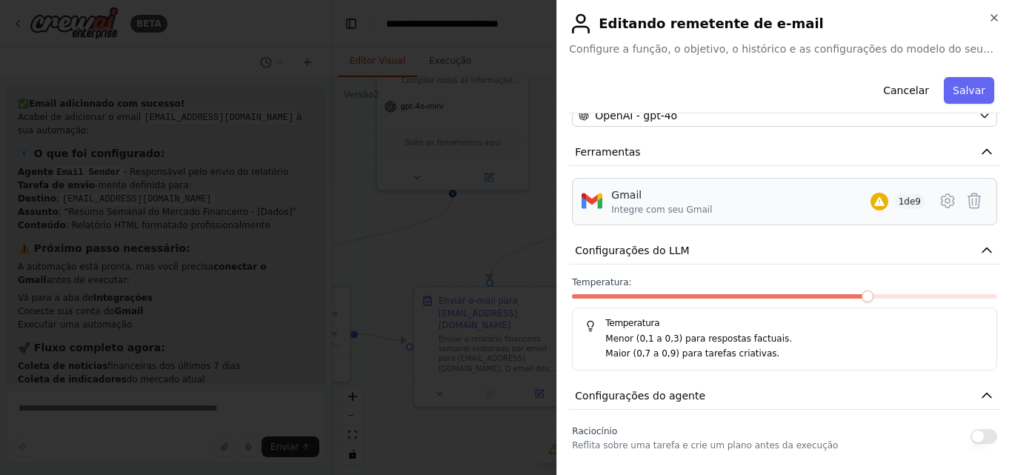
scroll to position [0, 0]
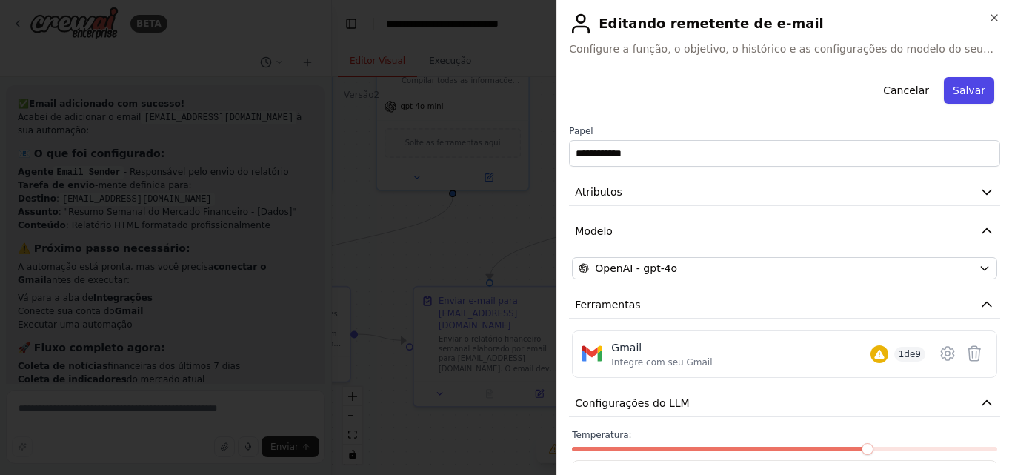
click at [943, 98] on button "Salvar" at bounding box center [968, 90] width 50 height 27
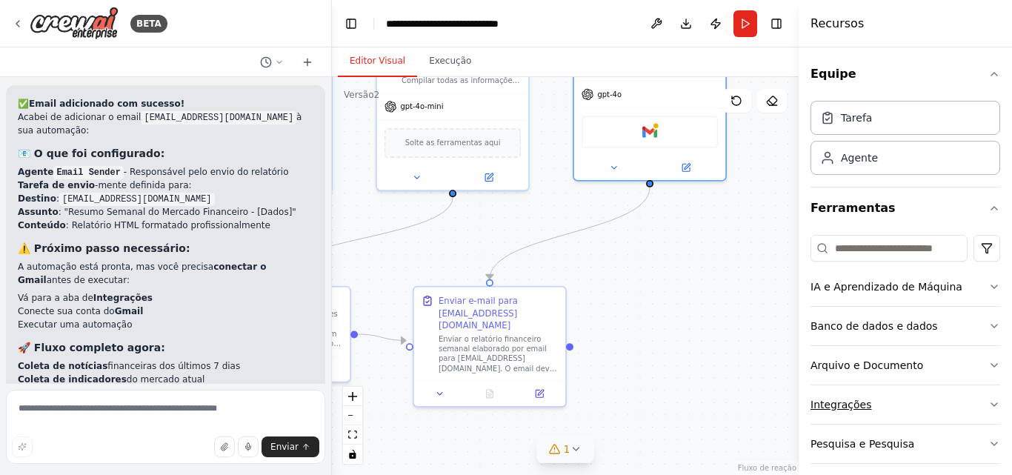
click at [864, 407] on font "Integrações" at bounding box center [840, 404] width 61 height 12
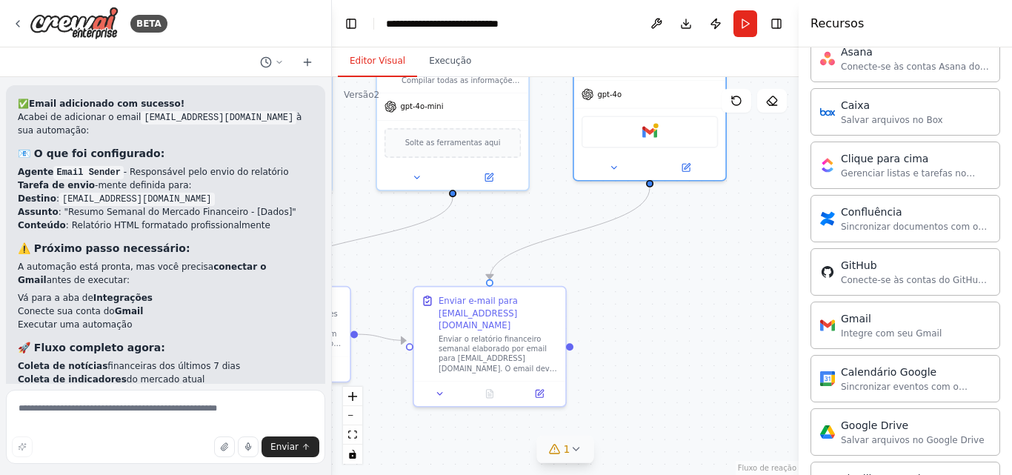
scroll to position [494, 0]
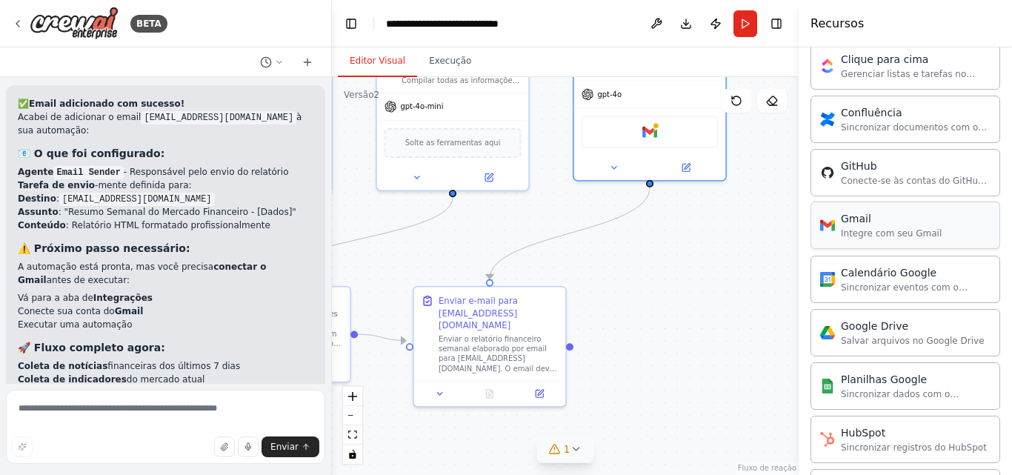
click at [866, 230] on font "Integre com seu Gmail" at bounding box center [891, 233] width 101 height 10
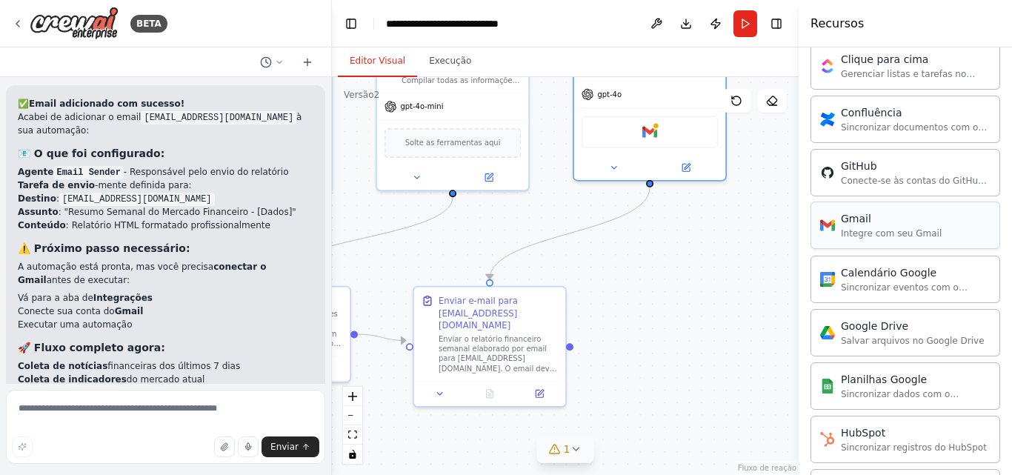
click at [866, 230] on font "Integre com seu Gmail" at bounding box center [891, 233] width 101 height 10
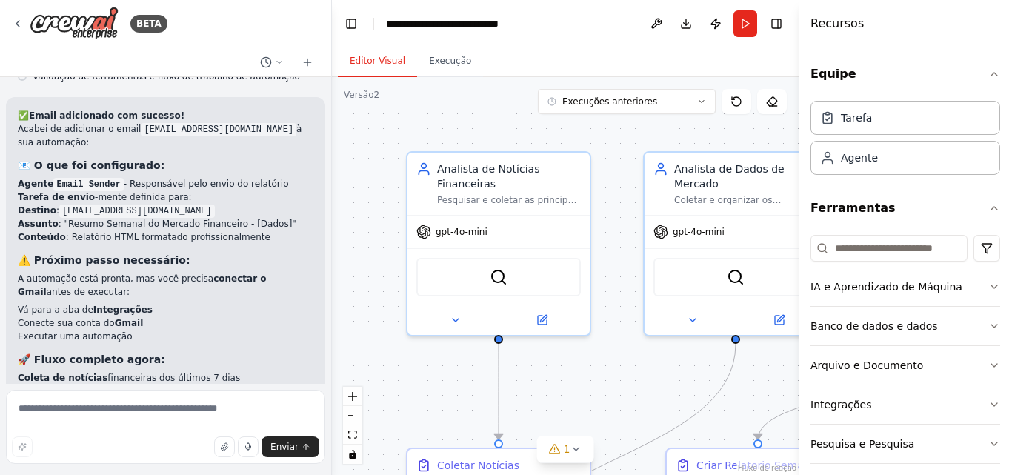
scroll to position [3470, 0]
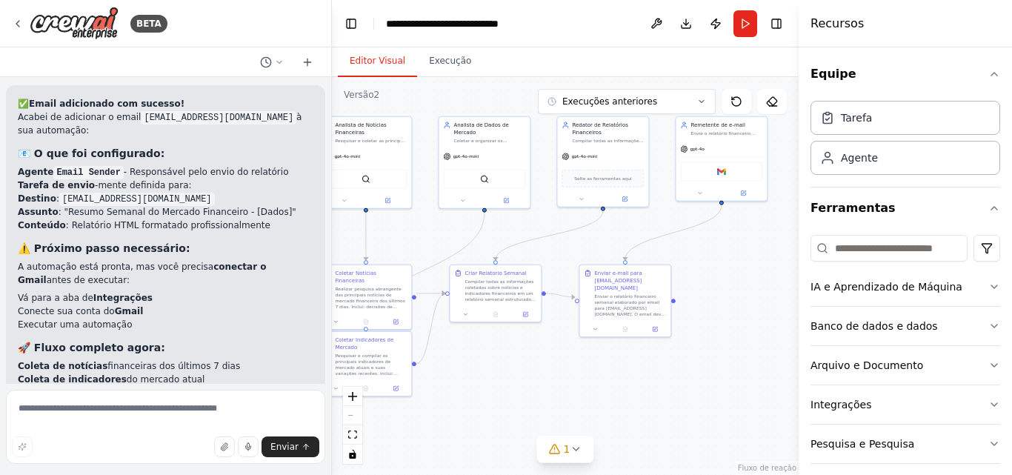
drag, startPoint x: 466, startPoint y: 210, endPoint x: 284, endPoint y: 165, distance: 187.7
click at [284, 164] on div "BETA Você é um agente financeiro automatizado. Sua tarefa é: Levantar as princi…" at bounding box center [506, 237] width 1012 height 475
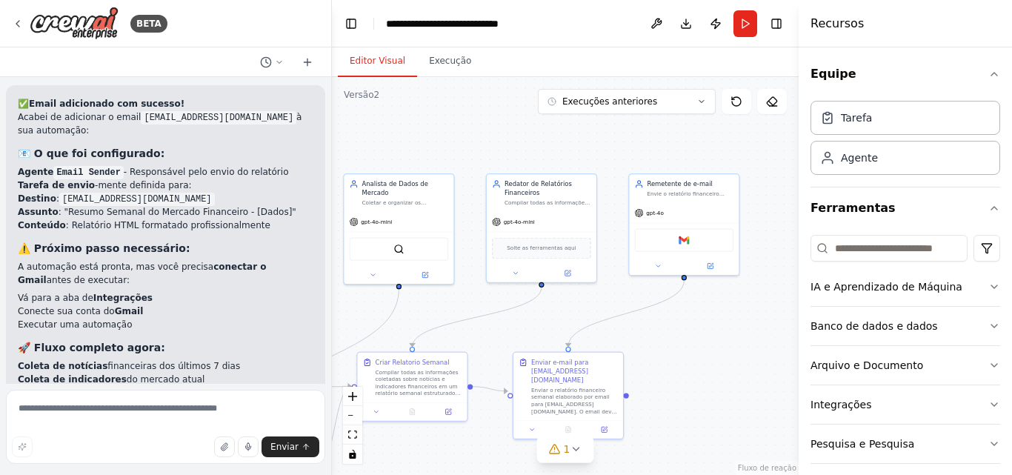
drag, startPoint x: 718, startPoint y: 350, endPoint x: 712, endPoint y: 375, distance: 26.8
click at [712, 375] on div ".deletable-edge-delete-btn { width: 20px; height: 20px; border: 0px solid #ffff…" at bounding box center [565, 276] width 467 height 398
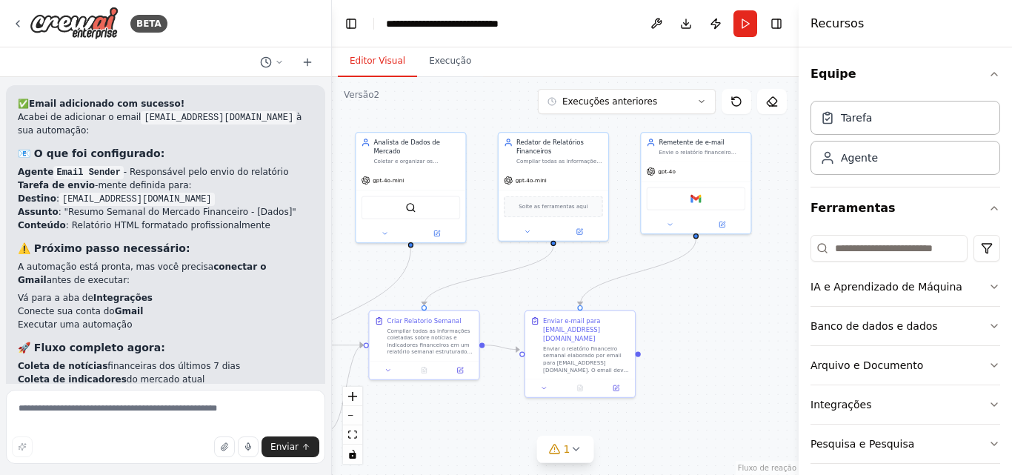
drag, startPoint x: 675, startPoint y: 385, endPoint x: 687, endPoint y: 344, distance: 43.1
click at [687, 344] on div ".deletable-edge-delete-btn { width: 20px; height: 20px; border: 0px solid #ffff…" at bounding box center [565, 276] width 467 height 398
click at [578, 450] on icon at bounding box center [575, 449] width 12 height 12
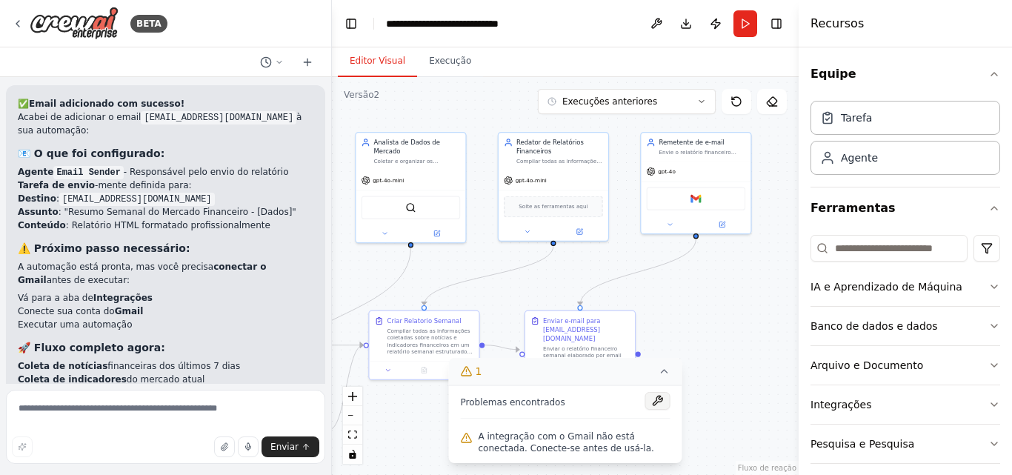
click at [660, 404] on button at bounding box center [657, 401] width 25 height 18
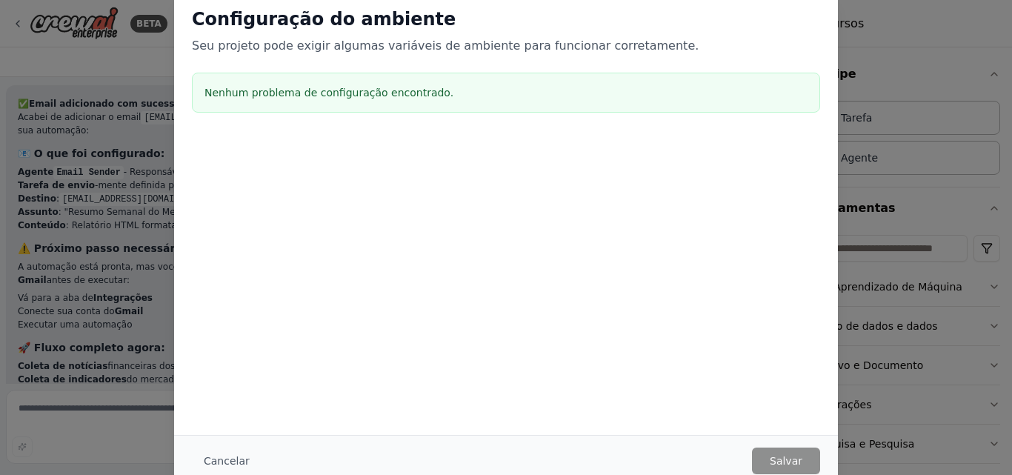
click at [565, 99] on h3 "Nenhum problema de configuração encontrado." at bounding box center [505, 92] width 603 height 15
click at [425, 174] on div at bounding box center [506, 210] width 664 height 148
drag, startPoint x: 425, startPoint y: 174, endPoint x: 437, endPoint y: 72, distance: 102.9
click at [425, 170] on div at bounding box center [506, 210] width 664 height 148
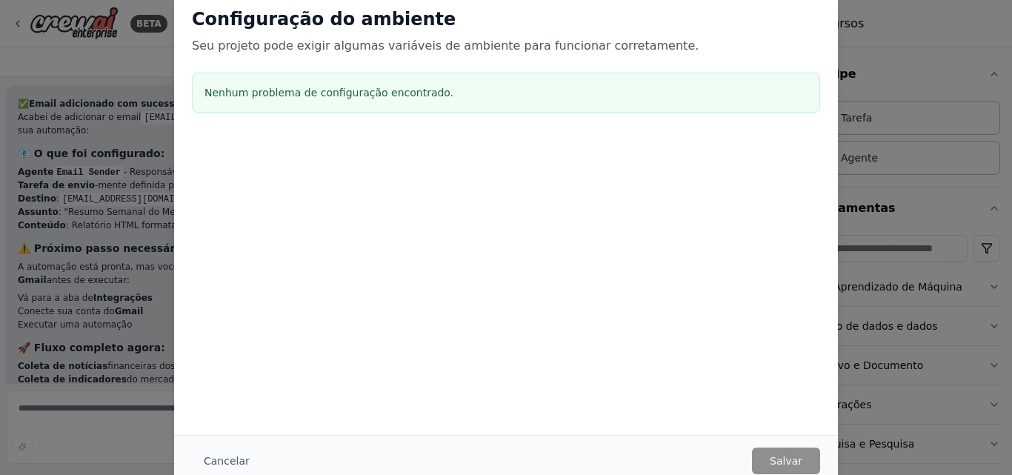
click at [437, 71] on div "Configuração do ambiente Seu projeto pode exigir algumas variáveis ​​de ambient…" at bounding box center [506, 63] width 664 height 147
click at [222, 452] on button "Cancelar" at bounding box center [227, 460] width 70 height 27
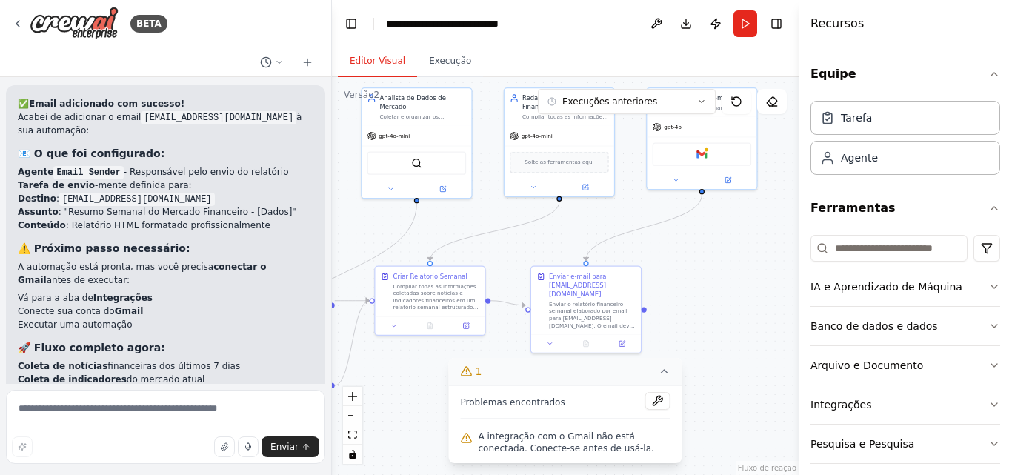
drag, startPoint x: 729, startPoint y: 326, endPoint x: 735, endPoint y: 281, distance: 45.6
click at [735, 281] on div ".deletable-edge-delete-btn { width: 20px; height: 20px; border: 0px solid #ffff…" at bounding box center [565, 276] width 467 height 398
click at [667, 373] on icon at bounding box center [664, 371] width 6 height 3
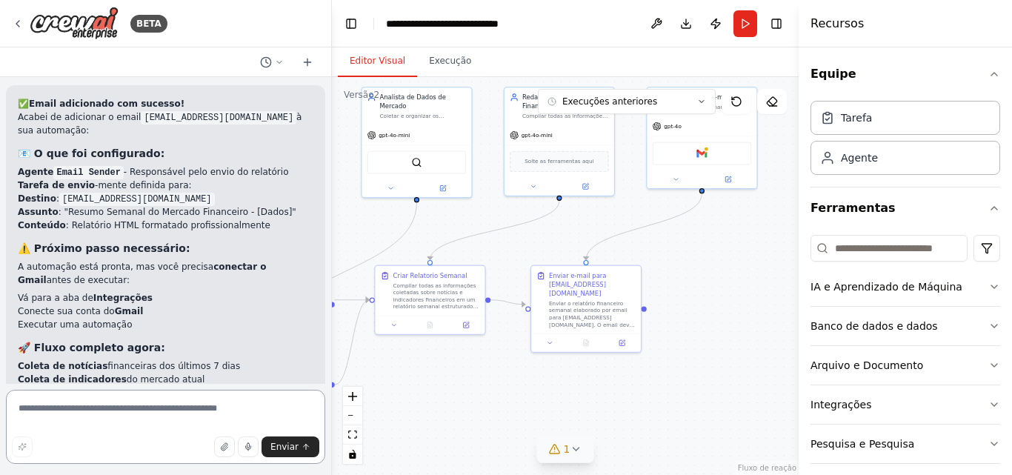
click at [179, 414] on textarea at bounding box center [165, 427] width 319 height 74
type textarea "*****"
click at [749, 24] on button "Correr" at bounding box center [745, 23] width 24 height 27
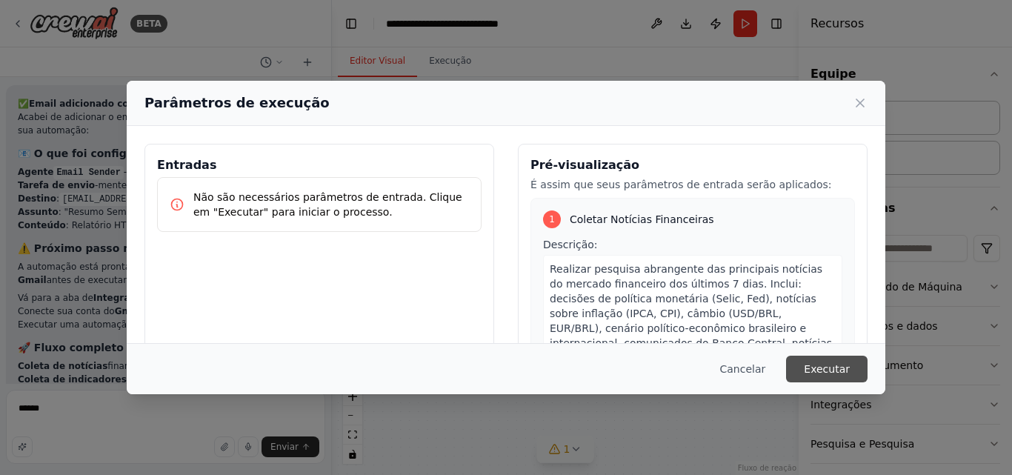
click at [835, 364] on font "Executar" at bounding box center [827, 369] width 46 height 12
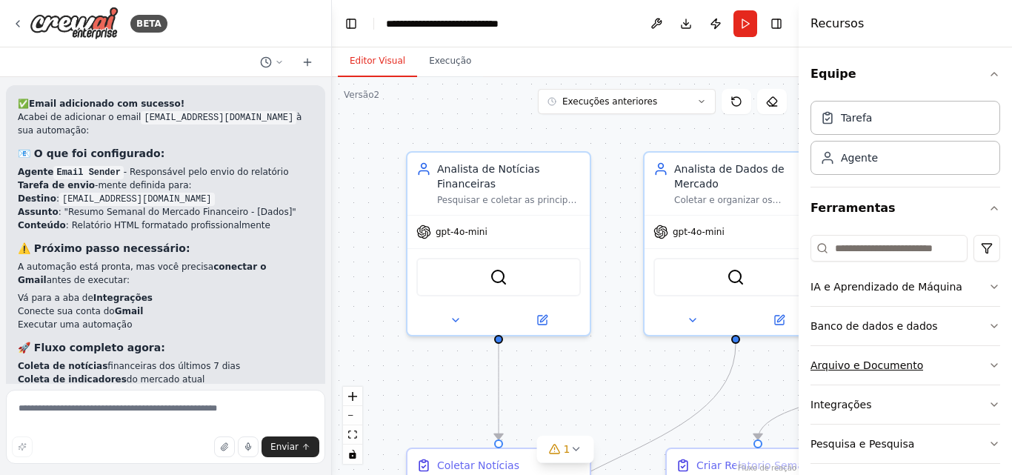
scroll to position [52, 0]
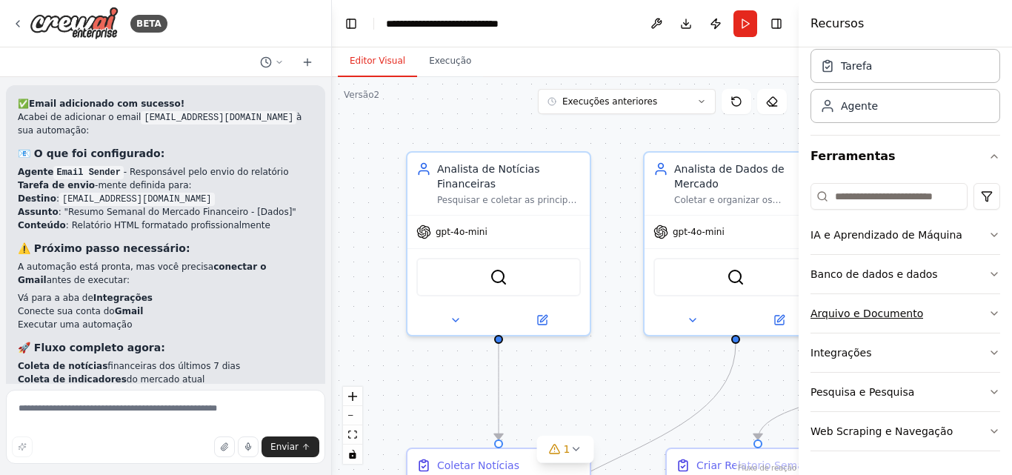
click at [913, 315] on font "Arquivo e Documento" at bounding box center [866, 313] width 113 height 12
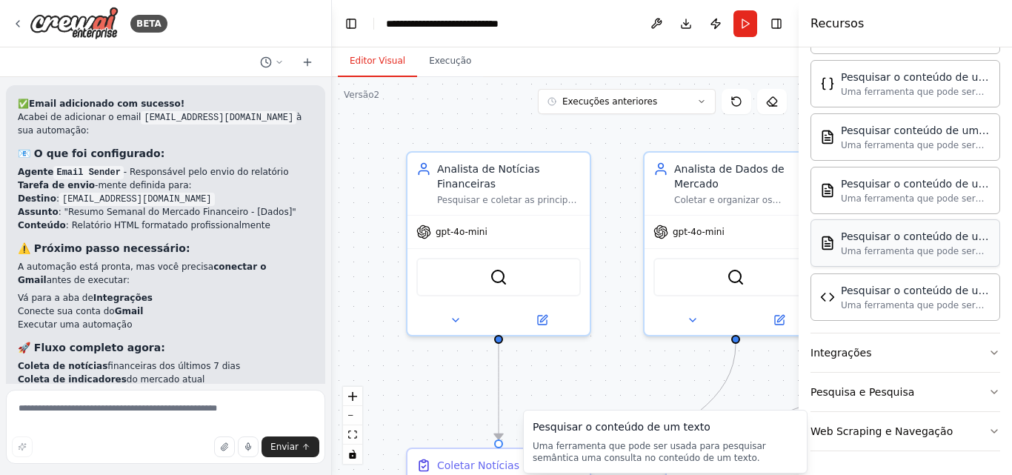
scroll to position [293, 0]
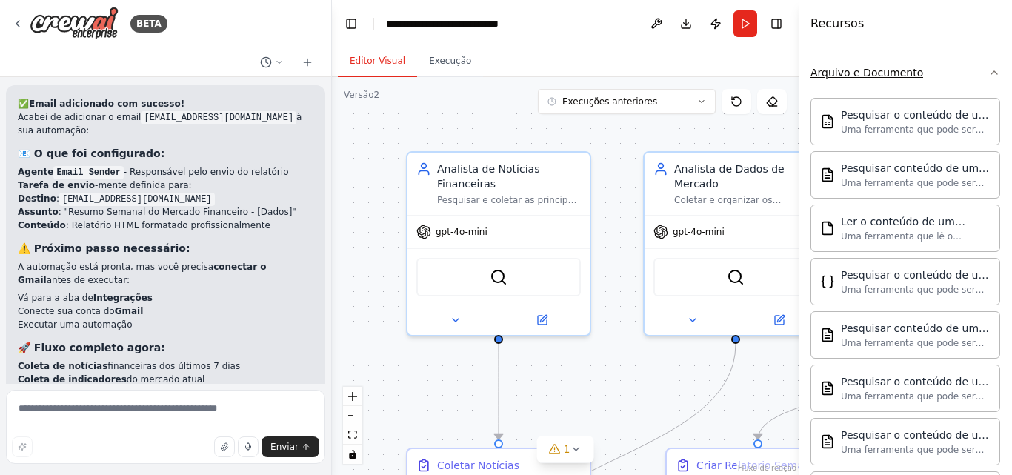
click at [908, 76] on font "Arquivo e Documento" at bounding box center [866, 73] width 113 height 12
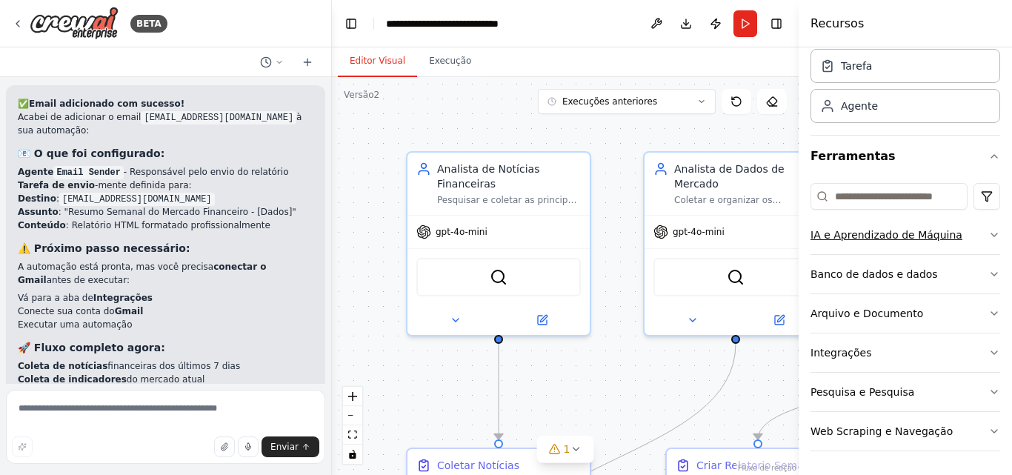
click at [969, 235] on button "IA e Aprendizado de Máquina" at bounding box center [905, 235] width 190 height 39
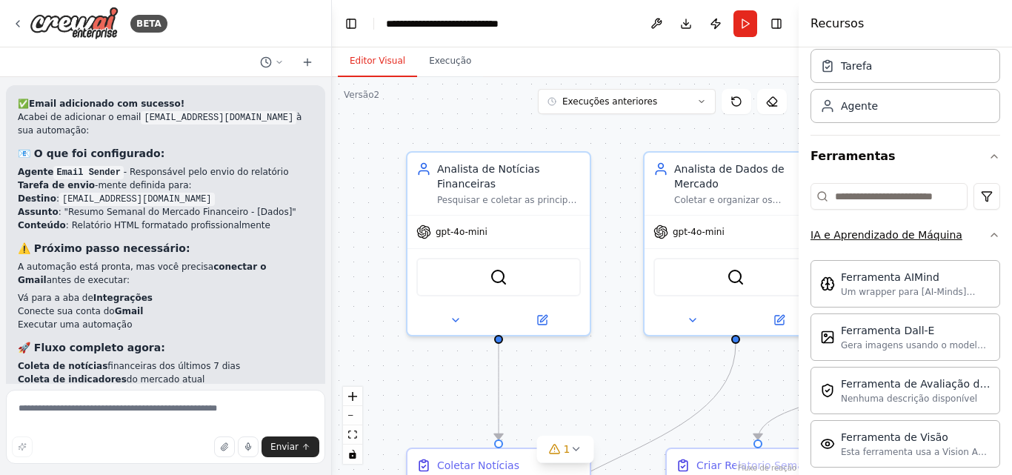
click at [969, 235] on button "IA e Aprendizado de Máquina" at bounding box center [905, 235] width 190 height 39
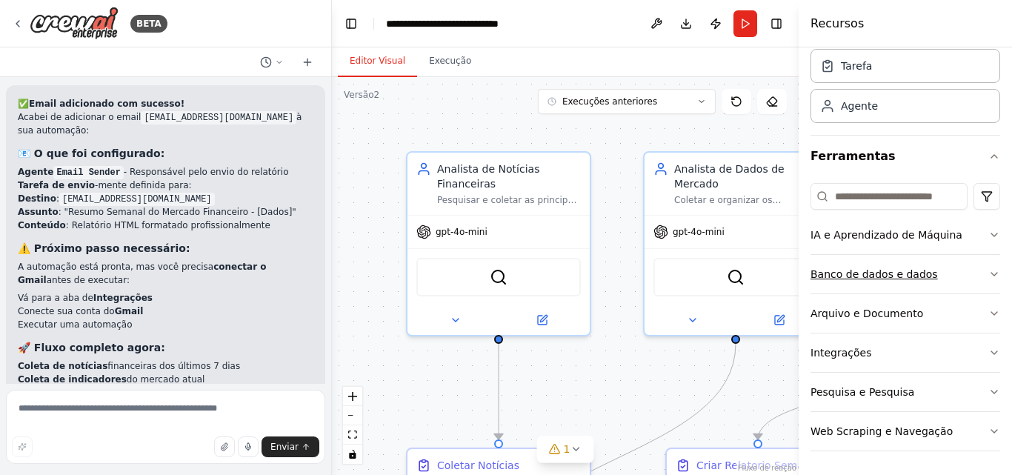
click at [963, 262] on button "Banco de dados e dados" at bounding box center [905, 274] width 190 height 39
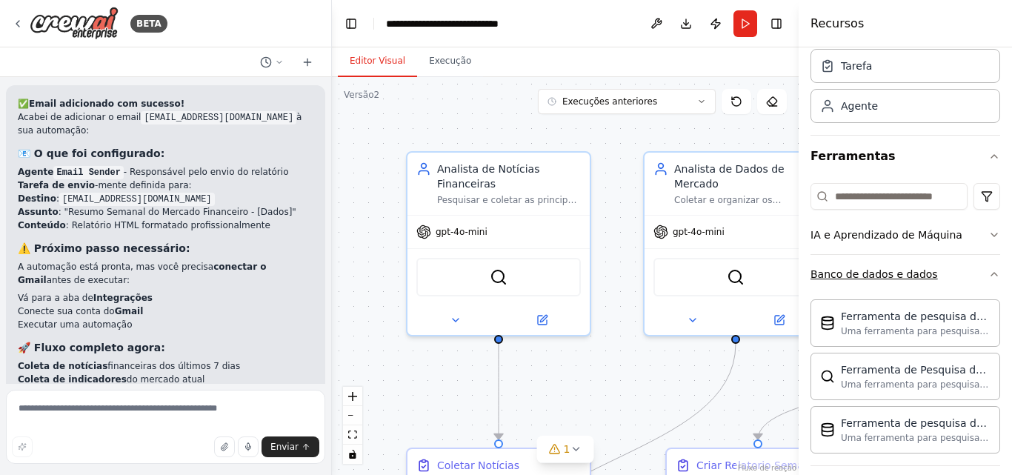
click at [963, 262] on button "Banco de dados e dados" at bounding box center [905, 274] width 190 height 39
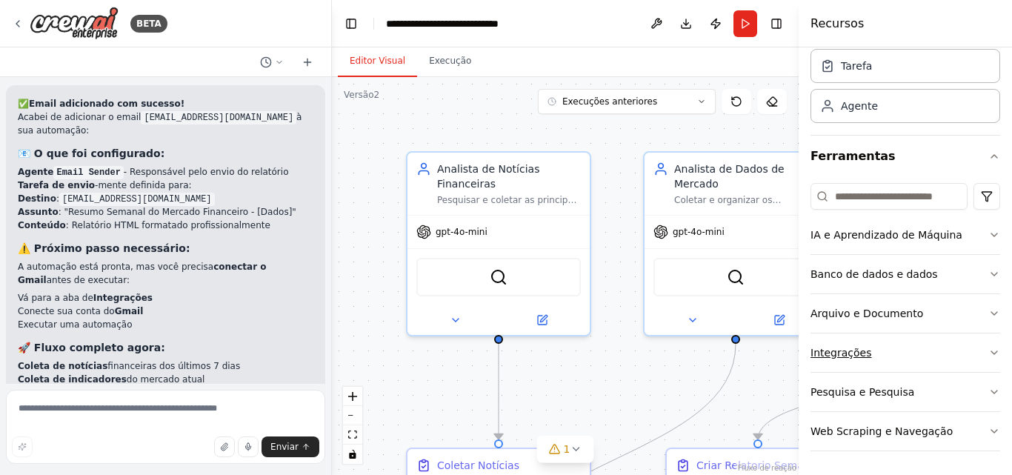
click at [926, 354] on button "Integrações" at bounding box center [905, 352] width 190 height 39
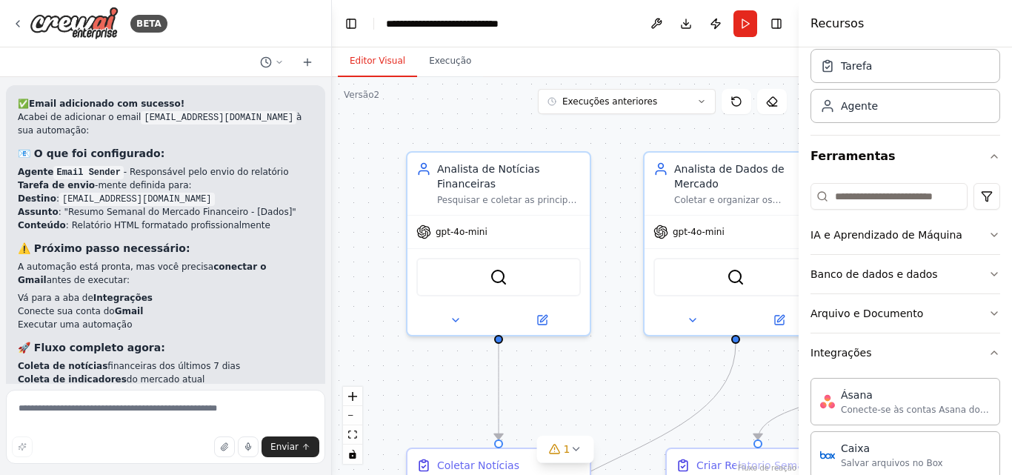
scroll to position [348, 0]
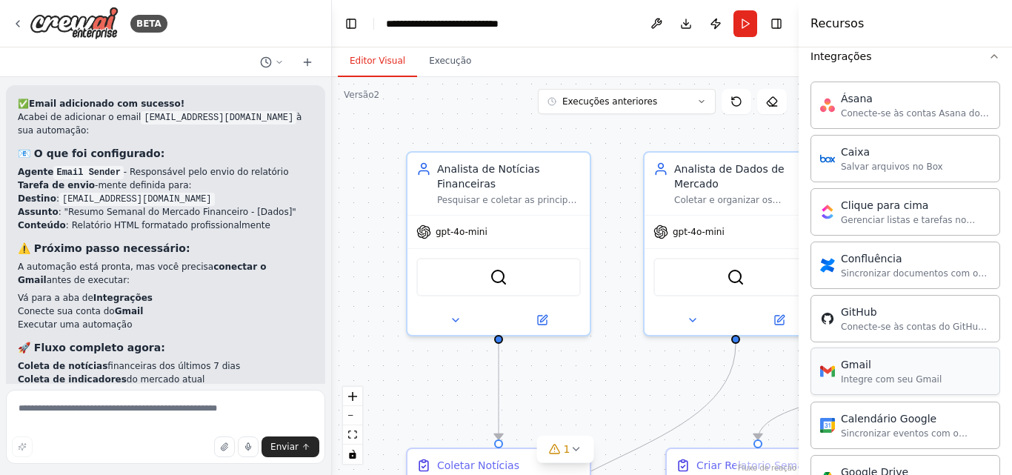
click at [882, 363] on div "Gmail" at bounding box center [891, 364] width 101 height 15
click at [991, 57] on icon "button" at bounding box center [994, 56] width 6 height 3
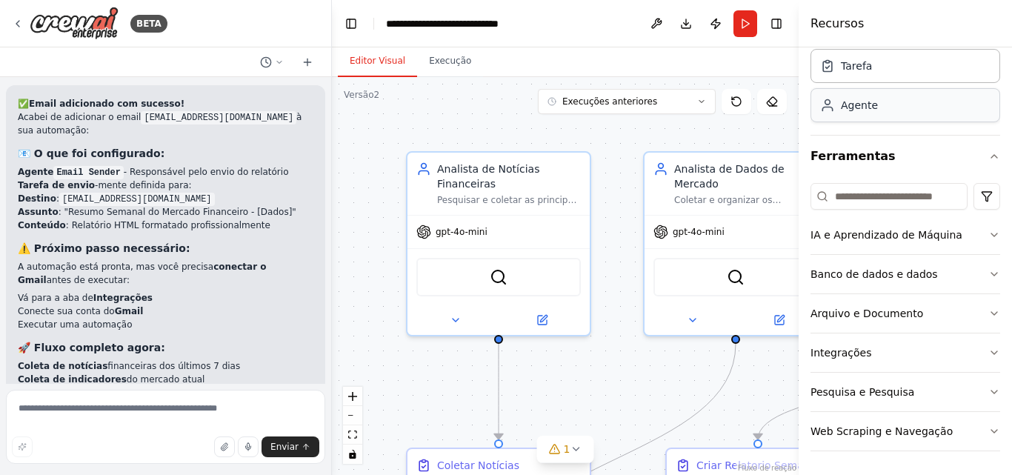
scroll to position [52, 0]
click at [881, 120] on div "Agente" at bounding box center [905, 105] width 190 height 34
click at [869, 113] on div "Agente" at bounding box center [905, 105] width 190 height 34
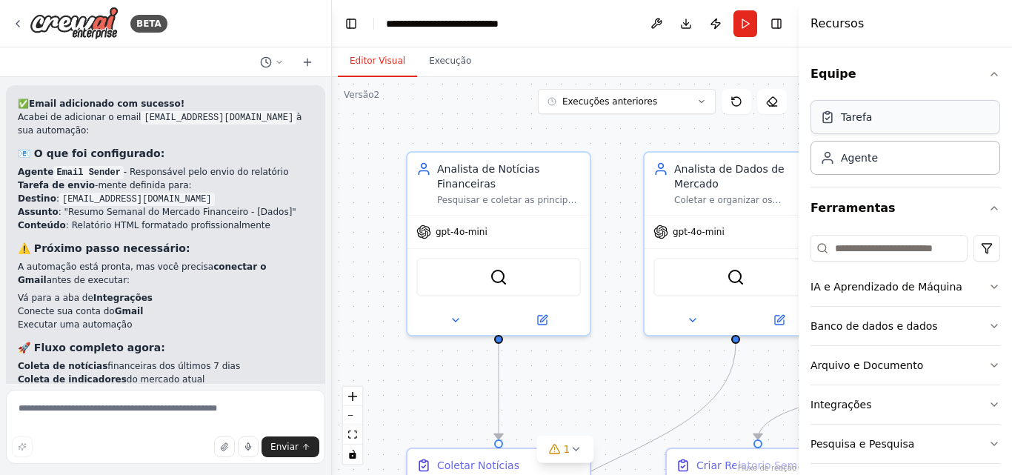
click at [888, 117] on div "Tarefa" at bounding box center [905, 117] width 190 height 34
click at [863, 158] on font "Agente" at bounding box center [859, 157] width 37 height 12
click at [783, 30] on button "Alternar barra lateral direita" at bounding box center [776, 23] width 21 height 21
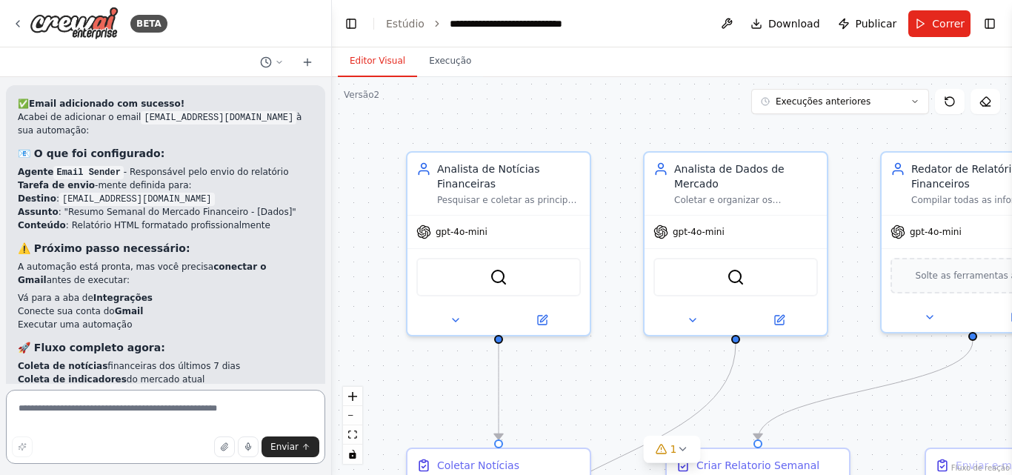
click at [170, 421] on textarea at bounding box center [165, 427] width 319 height 74
type textarea "*"
type textarea "**********"
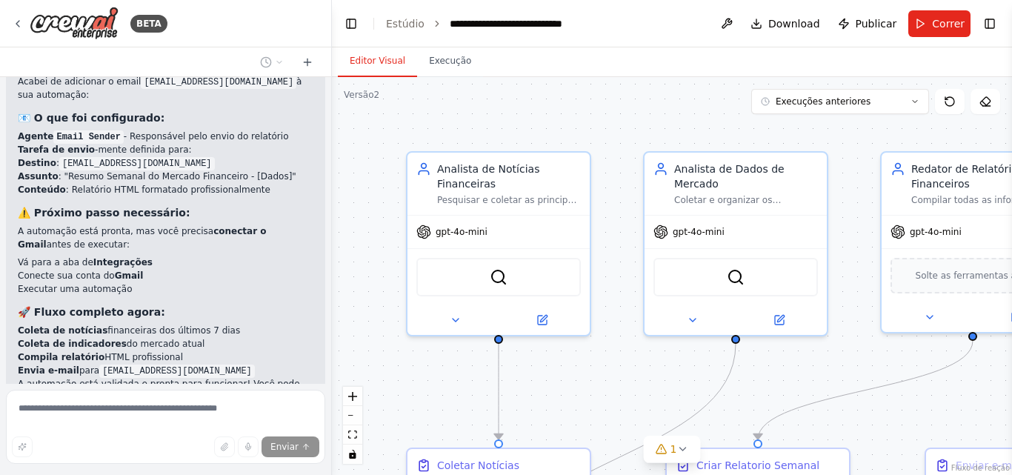
scroll to position [3600, 0]
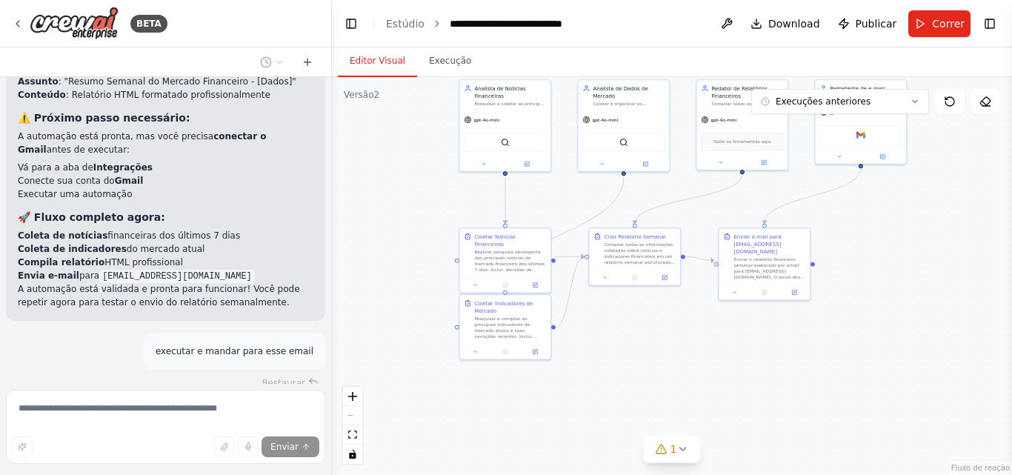
drag, startPoint x: 474, startPoint y: 201, endPoint x: 378, endPoint y: 116, distance: 128.0
click at [378, 116] on div ".deletable-edge-delete-btn { width: 20px; height: 20px; border: 0px solid #ffff…" at bounding box center [672, 276] width 680 height 398
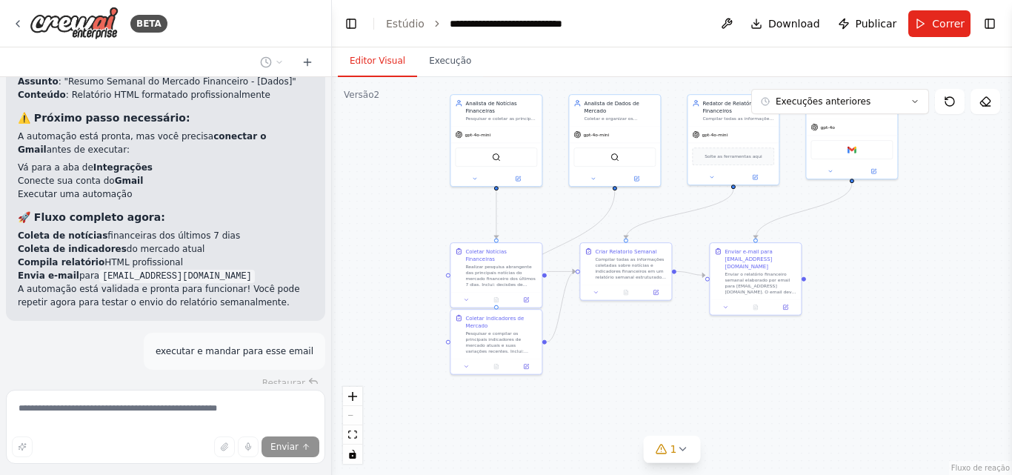
drag, startPoint x: 434, startPoint y: 201, endPoint x: 430, endPoint y: 224, distance: 24.0
click at [430, 224] on div ".deletable-edge-delete-btn { width: 20px; height: 20px; border: 0px solid #ffff…" at bounding box center [672, 276] width 680 height 398
click at [434, 72] on button "Execução" at bounding box center [450, 61] width 66 height 31
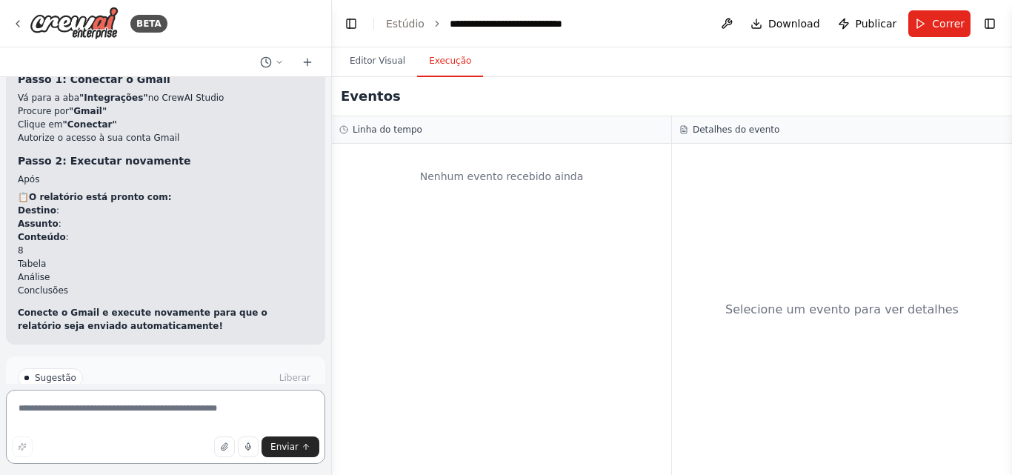
scroll to position [4032, 0]
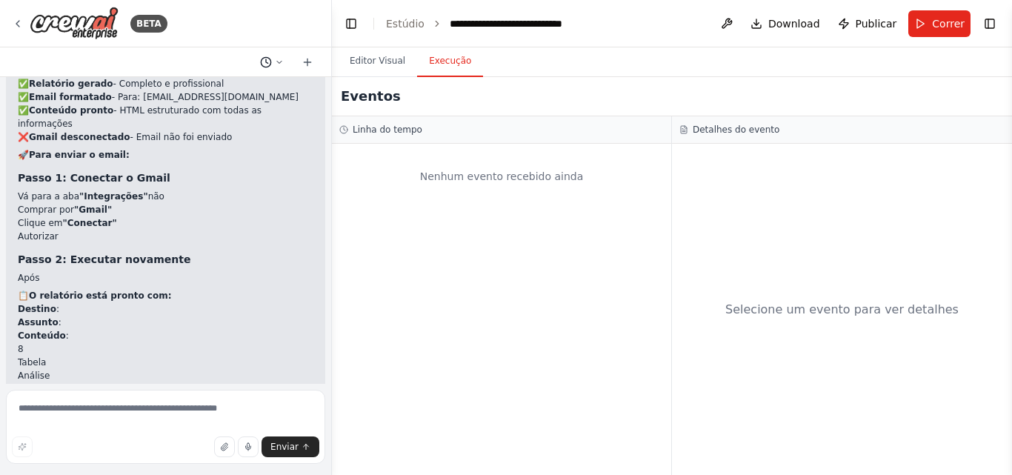
click at [264, 63] on icon at bounding box center [266, 62] width 12 height 12
click at [983, 32] on button "Alternar barra lateral direita" at bounding box center [989, 23] width 21 height 21
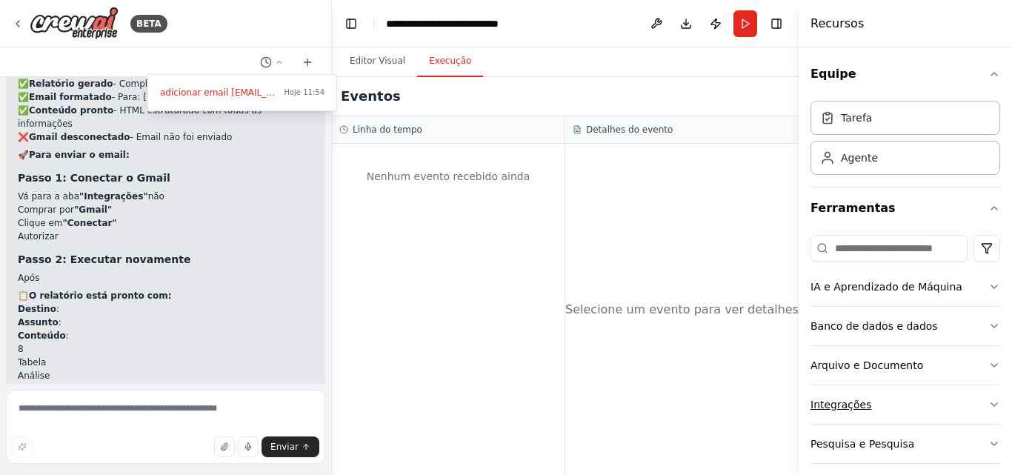
click at [885, 400] on button "Integrações" at bounding box center [905, 404] width 190 height 39
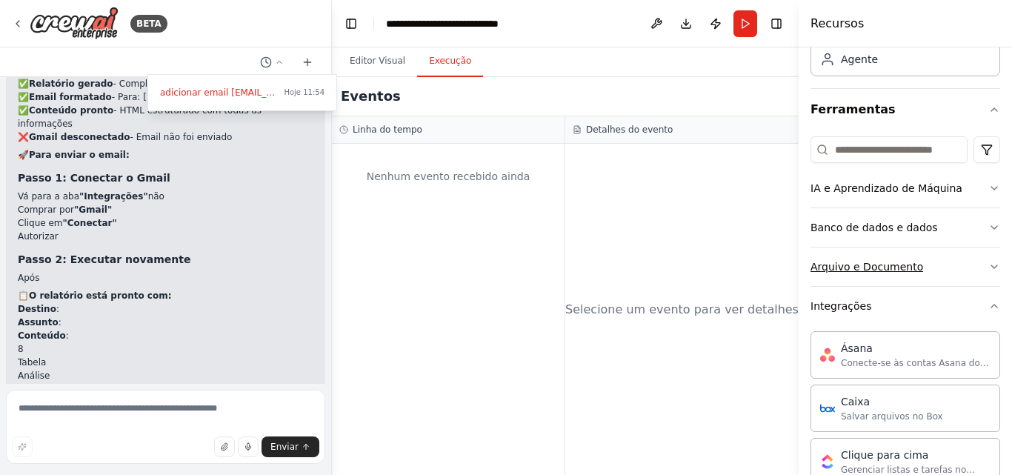
scroll to position [395, 0]
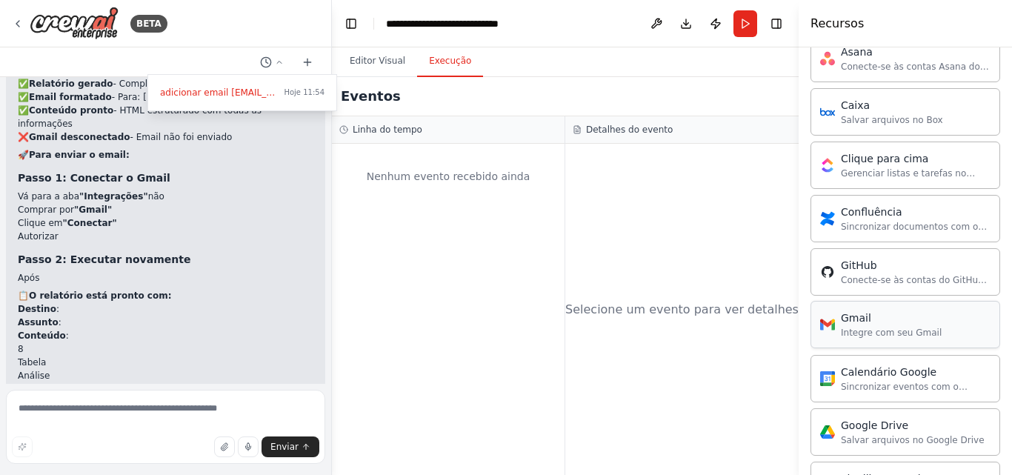
click at [866, 315] on font "Gmail" at bounding box center [856, 318] width 30 height 12
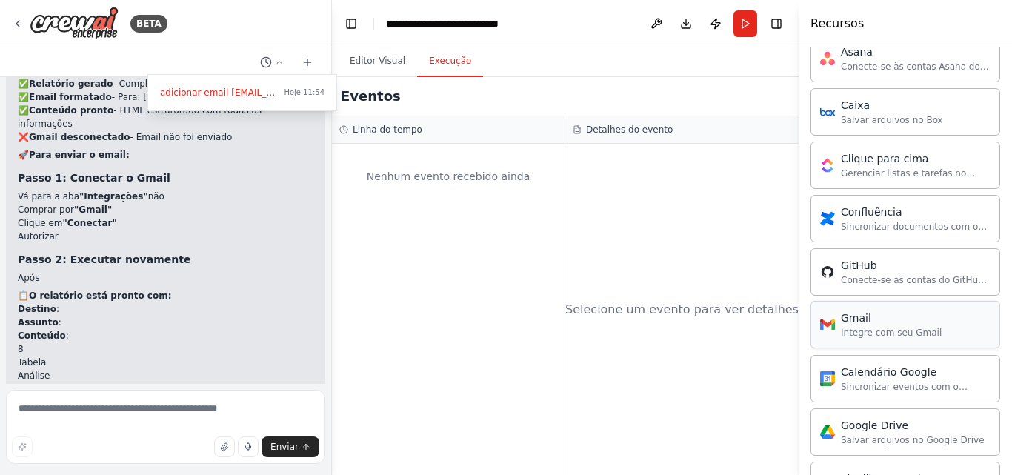
click at [866, 315] on font "Gmail" at bounding box center [856, 318] width 30 height 12
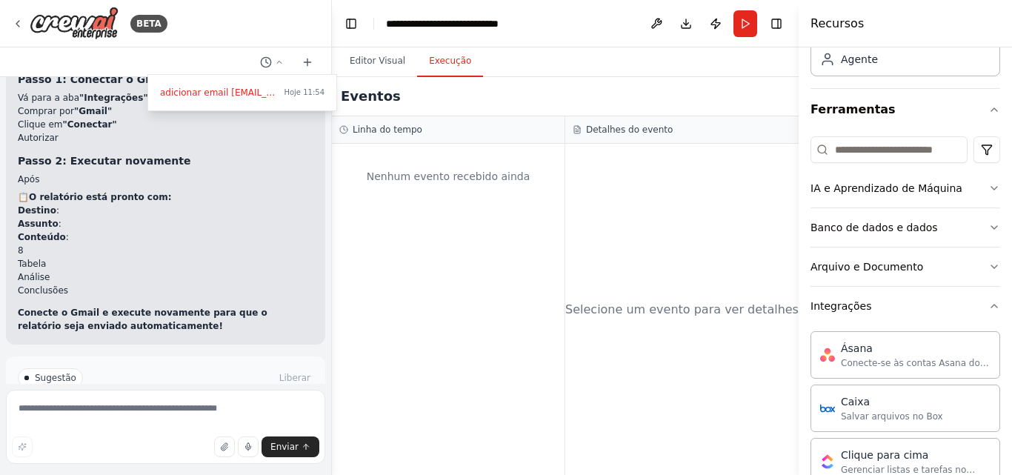
scroll to position [0, 0]
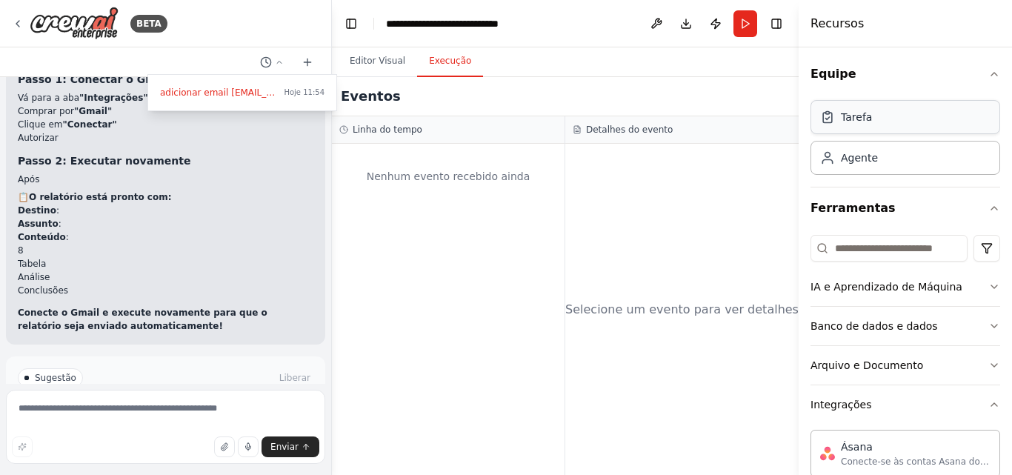
click at [882, 127] on div "Tarefa" at bounding box center [905, 117] width 190 height 34
click at [878, 170] on div "Agente" at bounding box center [905, 157] width 190 height 34
click at [989, 79] on div "Equipe Tarefa Agente Ferramentas IA e Aprendizado de Máquina Banco de dados e d…" at bounding box center [904, 260] width 213 height 427
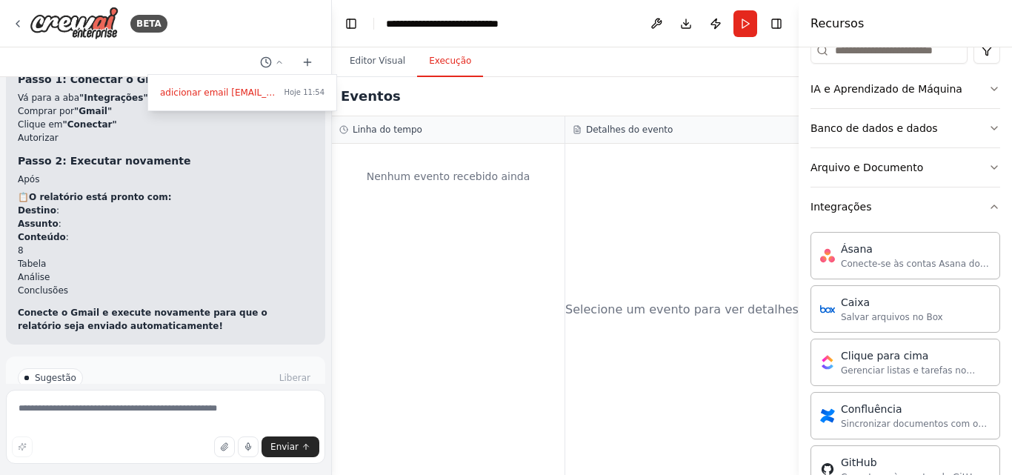
click at [311, 144] on div at bounding box center [166, 237] width 332 height 475
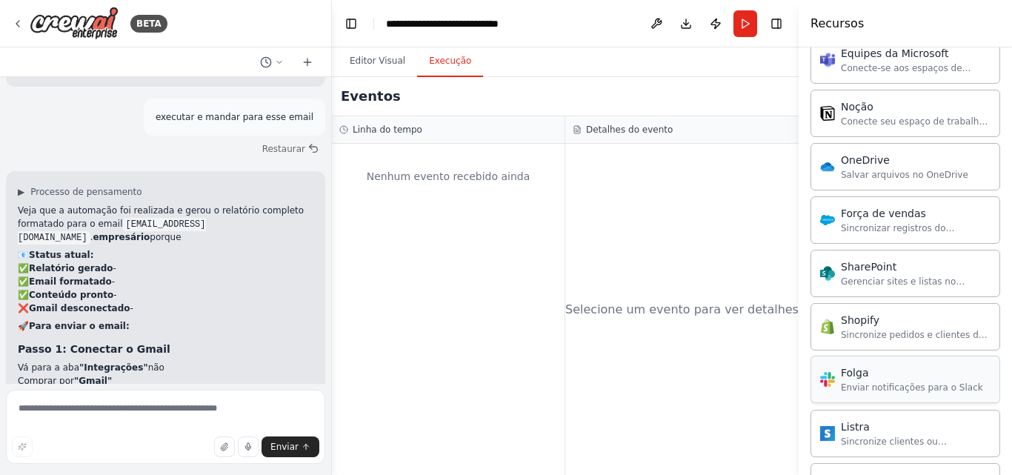
scroll to position [1237, 0]
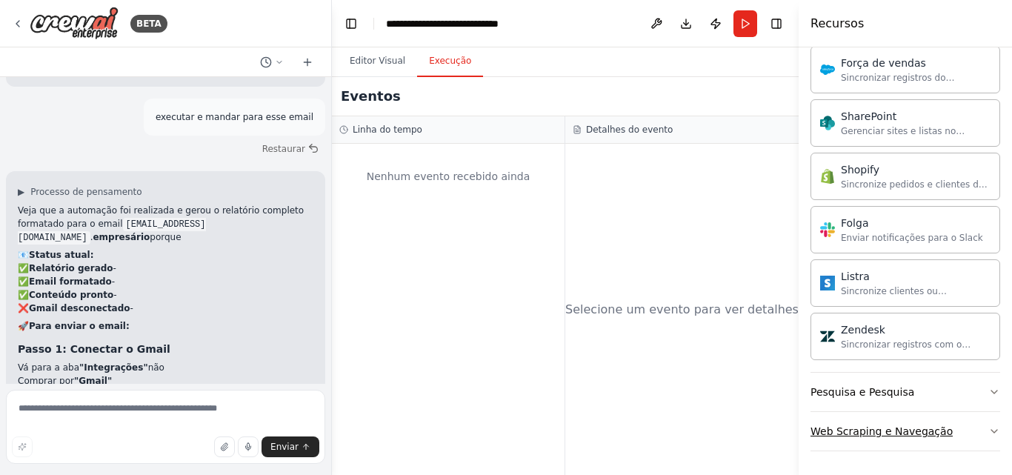
click at [937, 425] on font "Web Scraping e Navegação" at bounding box center [881, 431] width 142 height 12
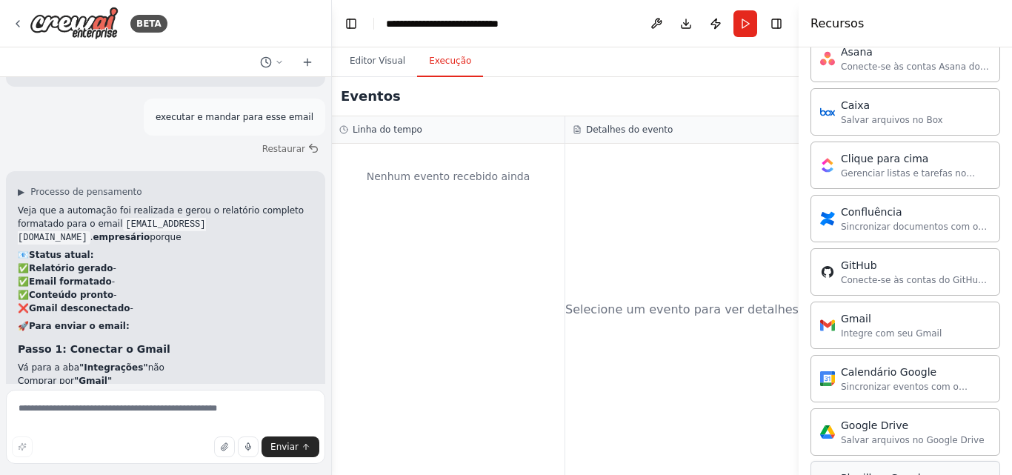
scroll to position [494, 0]
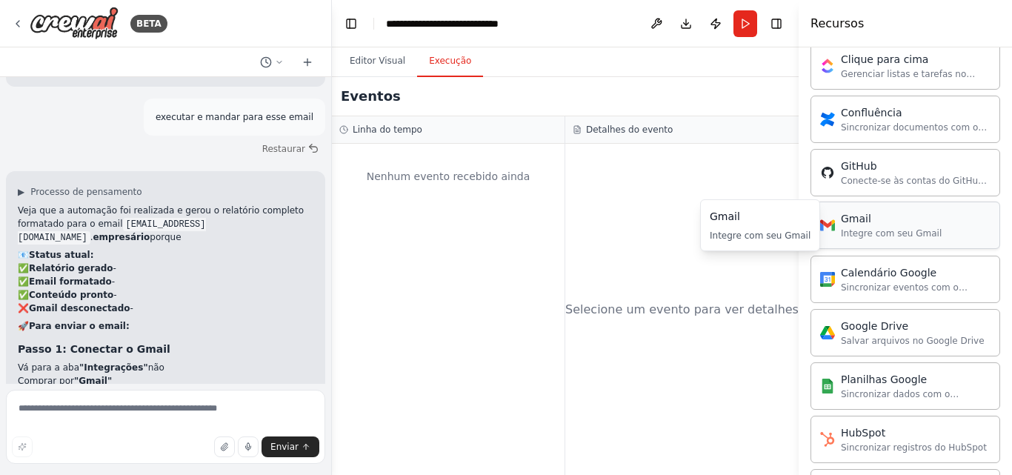
click at [860, 230] on font "Integre com seu Gmail" at bounding box center [891, 233] width 101 height 10
click at [861, 247] on div "Gmail Integre com seu Gmail" at bounding box center [905, 224] width 190 height 47
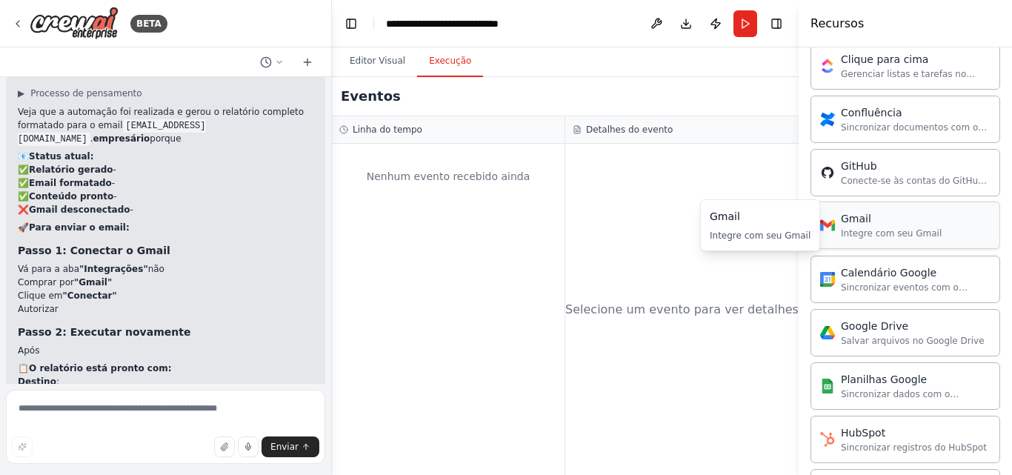
drag, startPoint x: 898, startPoint y: 230, endPoint x: 929, endPoint y: 224, distance: 32.5
click at [929, 224] on div "Gmail Integre com seu Gmail" at bounding box center [905, 224] width 190 height 47
click at [649, 26] on button at bounding box center [656, 23] width 24 height 27
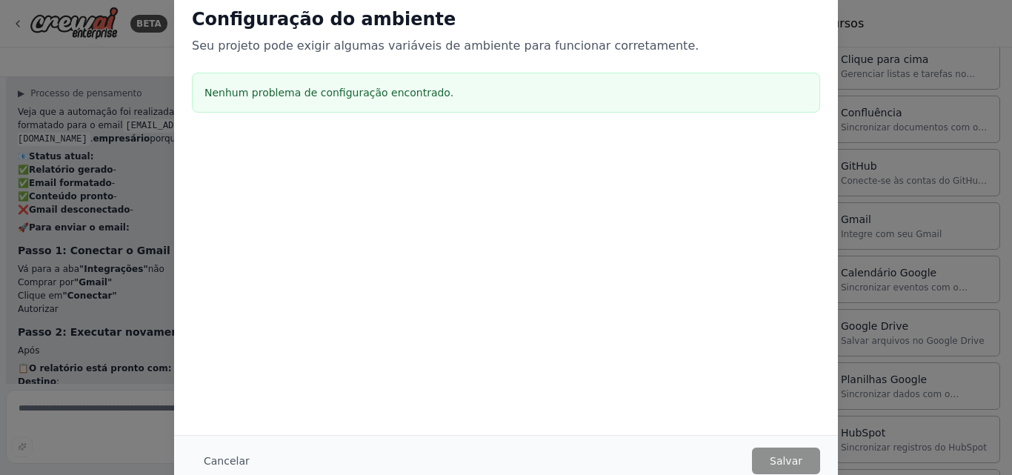
click at [618, 76] on div "Nenhum problema de configuração encontrado." at bounding box center [506, 93] width 628 height 40
click at [238, 452] on button "Cancelar" at bounding box center [227, 460] width 70 height 27
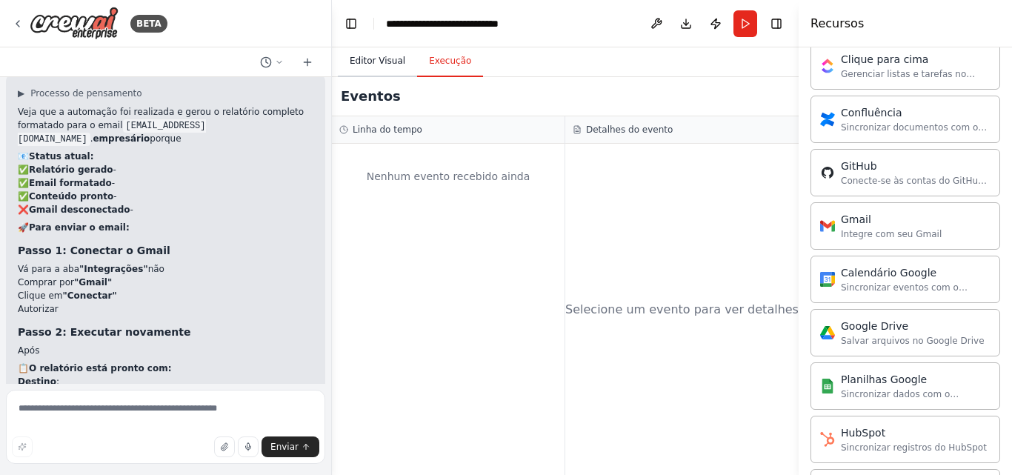
click at [377, 70] on button "Editor Visual" at bounding box center [377, 61] width 79 height 31
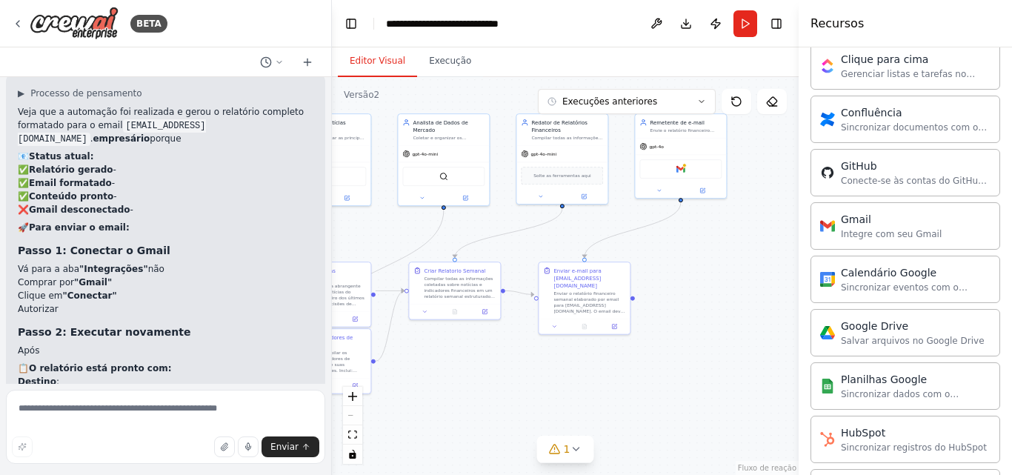
drag, startPoint x: 701, startPoint y: 353, endPoint x: 530, endPoint y: 367, distance: 171.6
click at [530, 367] on div ".deletable-edge-delete-btn { width: 20px; height: 20px; border: 0px solid #ffff…" at bounding box center [565, 276] width 467 height 398
click at [675, 175] on div "Gmail" at bounding box center [680, 167] width 82 height 19
click at [661, 194] on div at bounding box center [680, 188] width 91 height 15
click at [660, 187] on icon at bounding box center [659, 189] width 6 height 6
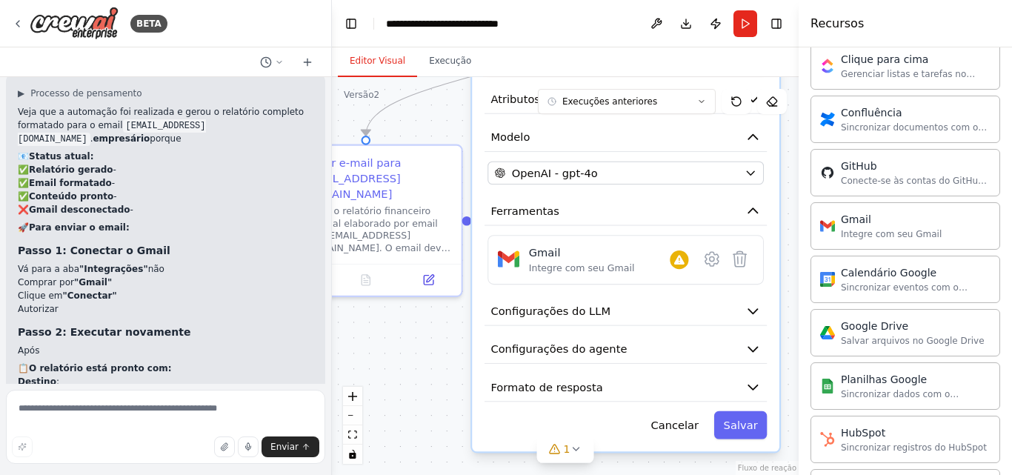
drag, startPoint x: 511, startPoint y: 364, endPoint x: 437, endPoint y: 327, distance: 82.8
click at [437, 327] on div ".deletable-edge-delete-btn { width: 20px; height: 20px; border: 0px solid #ffff…" at bounding box center [565, 276] width 467 height 398
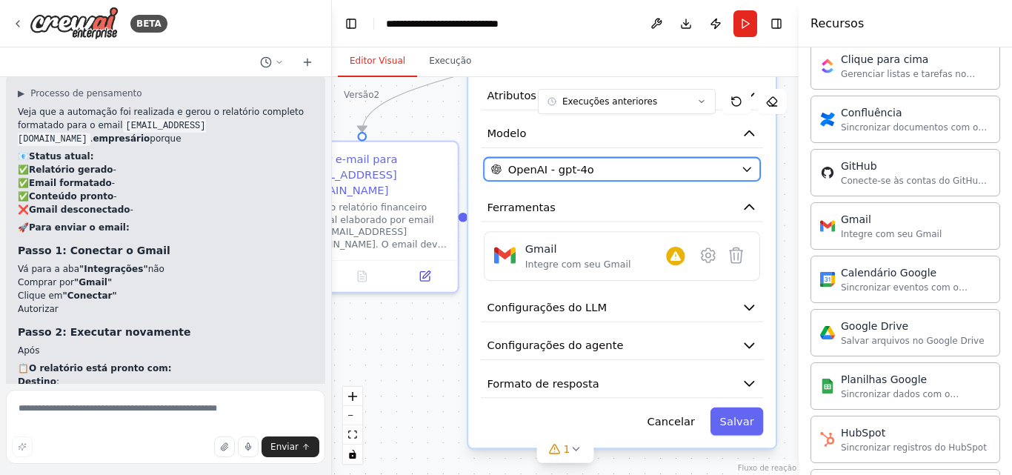
click at [658, 176] on div "OpenAI - gpt-4o" at bounding box center [613, 169] width 244 height 16
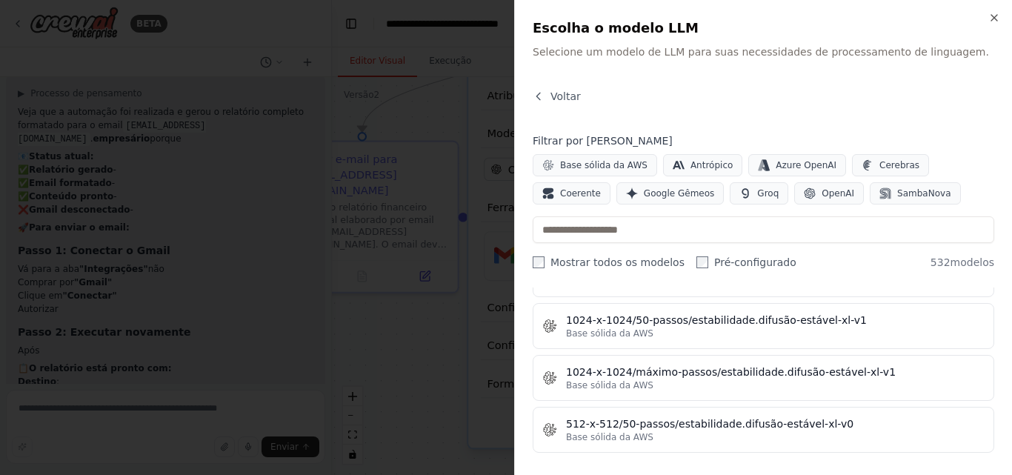
scroll to position [296, 0]
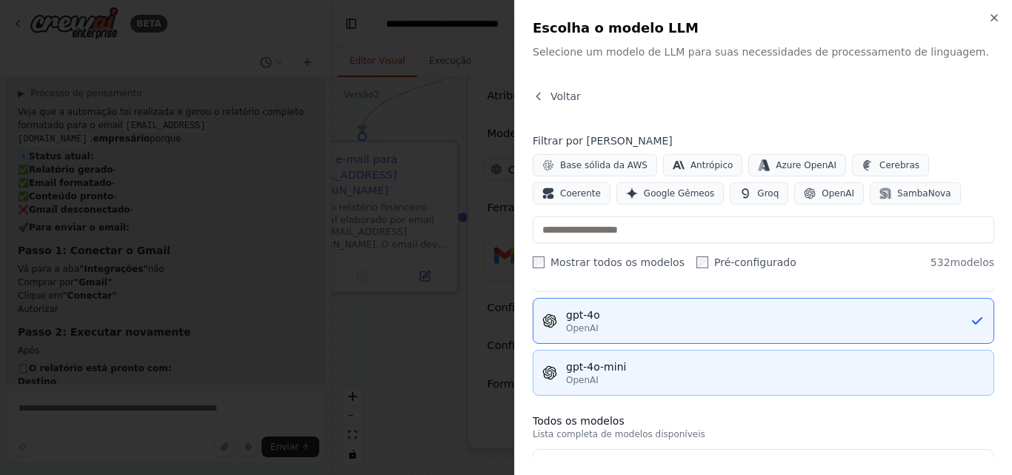
click at [664, 363] on div "gpt-4o-mini" at bounding box center [775, 366] width 418 height 15
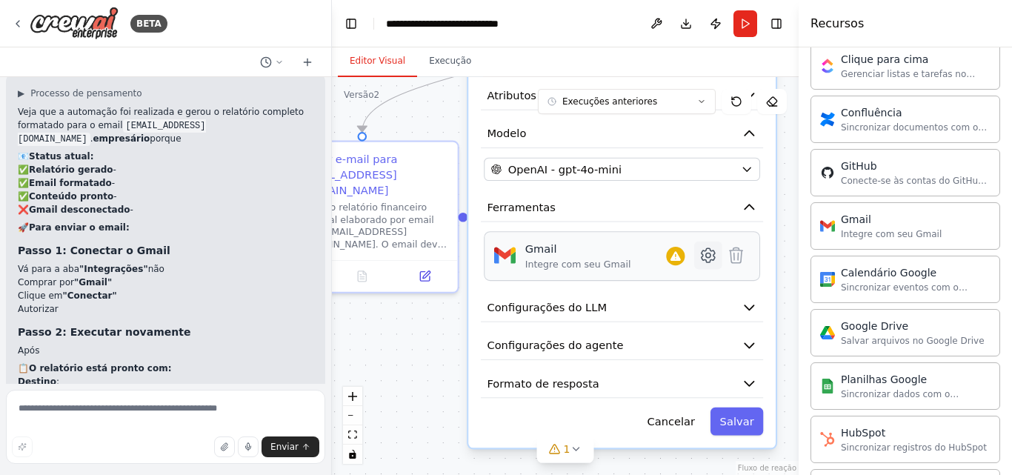
click at [704, 263] on icon at bounding box center [707, 255] width 19 height 19
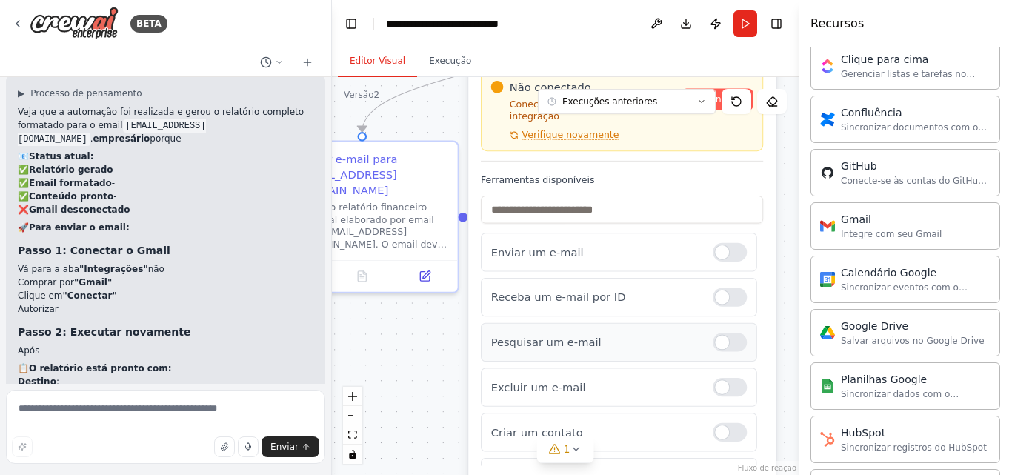
click at [715, 333] on div at bounding box center [729, 342] width 34 height 19
click at [716, 294] on div "Receba um e-mail por ID" at bounding box center [619, 297] width 276 height 39
click at [715, 289] on div at bounding box center [729, 297] width 34 height 19
click at [726, 381] on div at bounding box center [729, 387] width 34 height 19
click at [712, 379] on div at bounding box center [729, 387] width 34 height 19
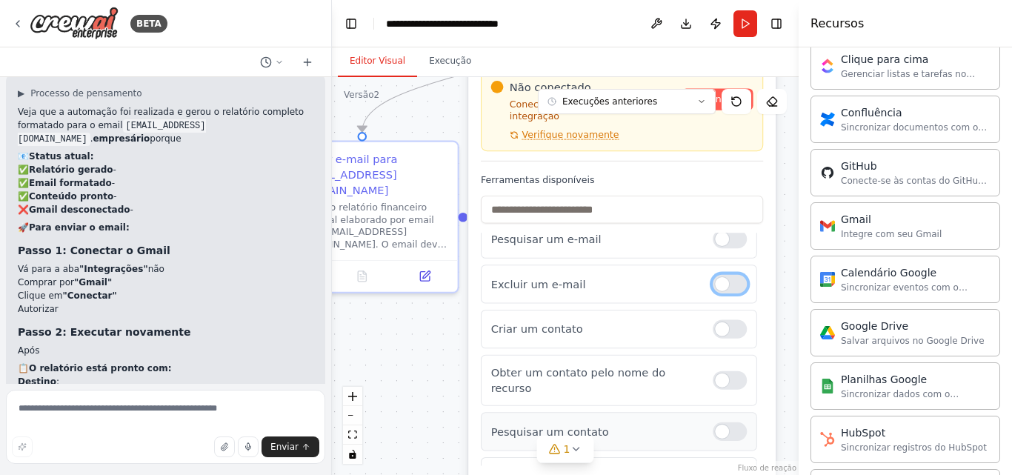
scroll to position [158, 0]
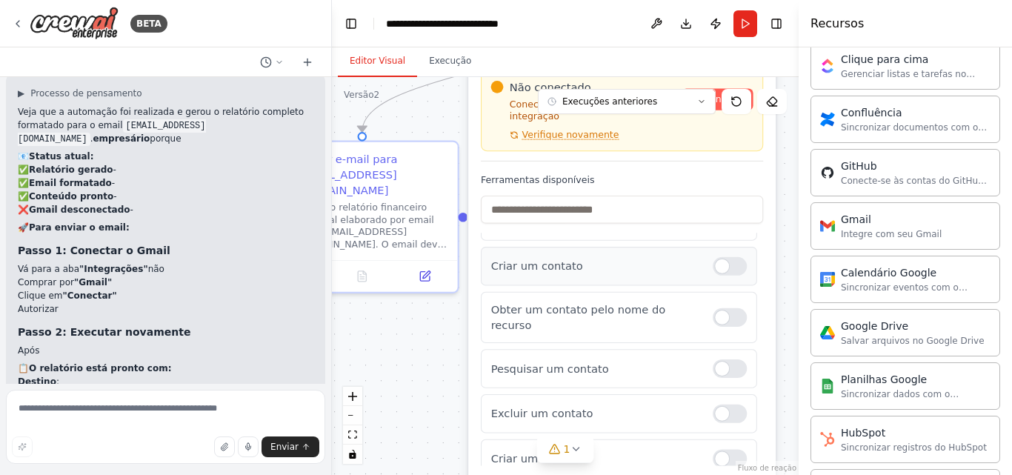
click at [719, 261] on div at bounding box center [729, 266] width 34 height 19
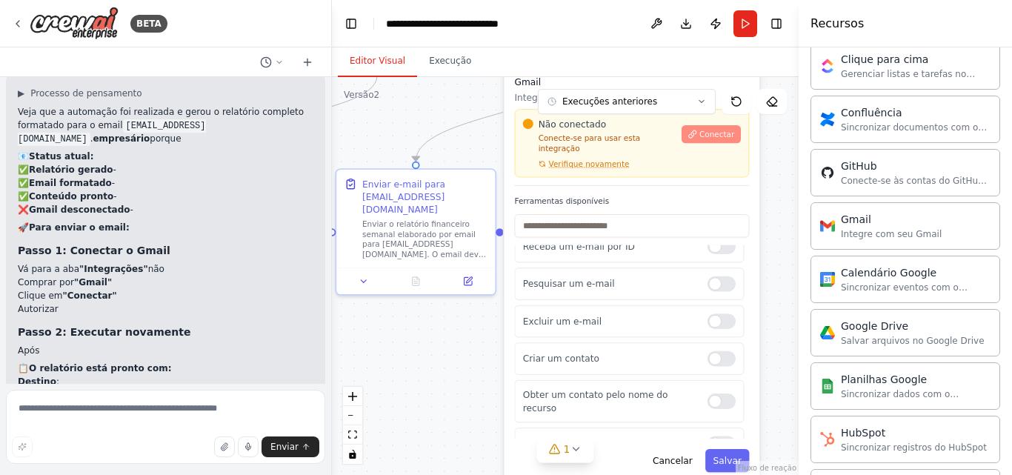
click at [709, 136] on font "Conectar" at bounding box center [716, 134] width 35 height 9
click at [709, 141] on button "Conectar" at bounding box center [710, 134] width 59 height 18
click at [715, 136] on font "Conectar" at bounding box center [716, 134] width 35 height 9
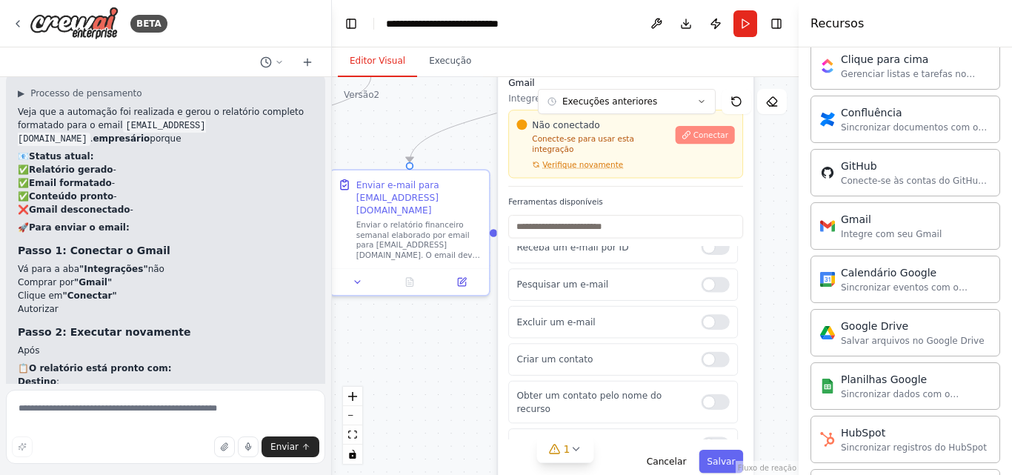
click at [722, 141] on button "Conectar" at bounding box center [704, 135] width 59 height 18
